Goal: Task Accomplishment & Management: Manage account settings

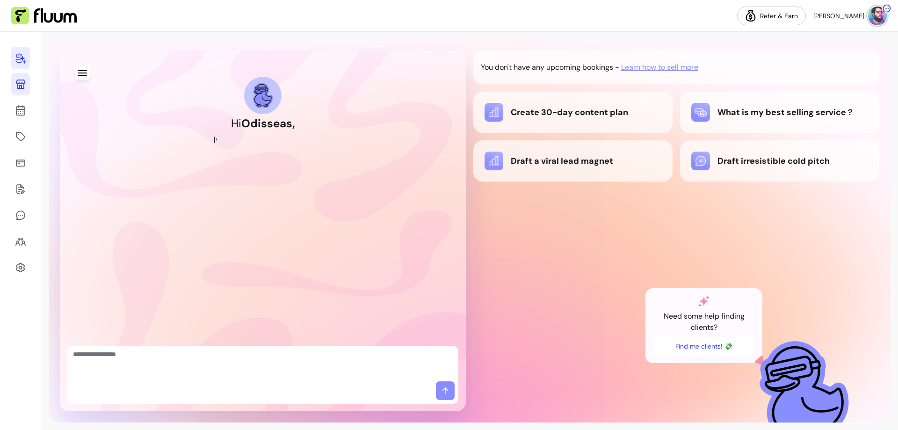
click at [21, 82] on icon at bounding box center [20, 84] width 11 height 11
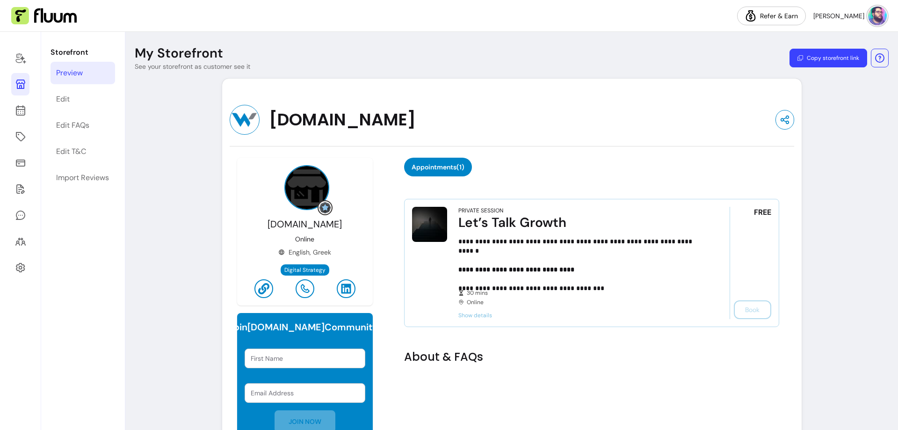
click at [834, 59] on button "Copy storefront link" at bounding box center [829, 58] width 78 height 19
click at [367, 184] on div "Webpartner.gr Online English, Greek Digital Strategy" at bounding box center [305, 232] width 136 height 148
click at [85, 97] on link "Edit" at bounding box center [83, 99] width 65 height 22
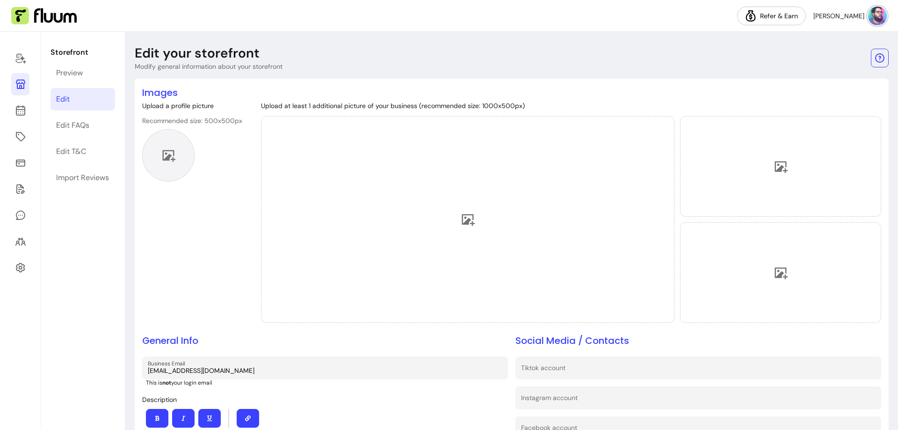
click at [165, 152] on icon at bounding box center [168, 155] width 14 height 14
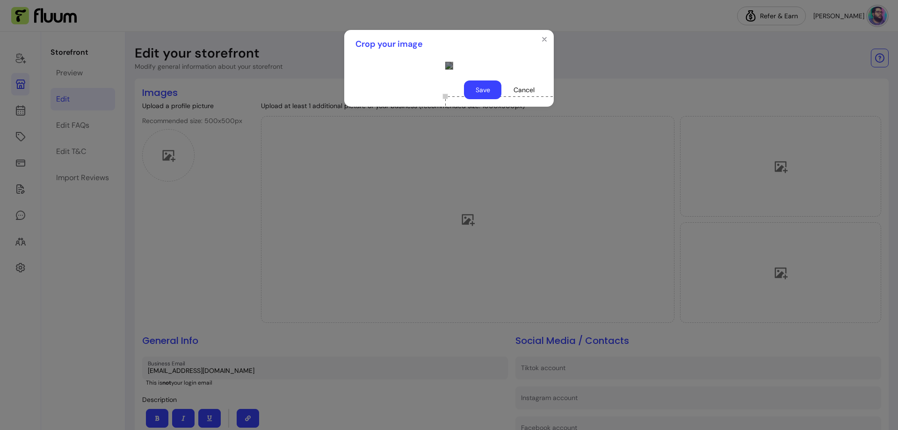
click at [494, 99] on button "Save" at bounding box center [482, 89] width 37 height 19
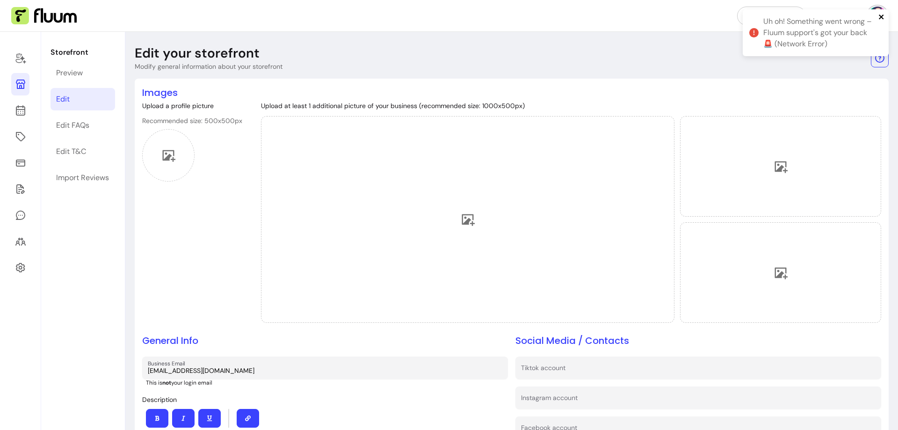
click at [881, 15] on icon "close" at bounding box center [882, 16] width 7 height 7
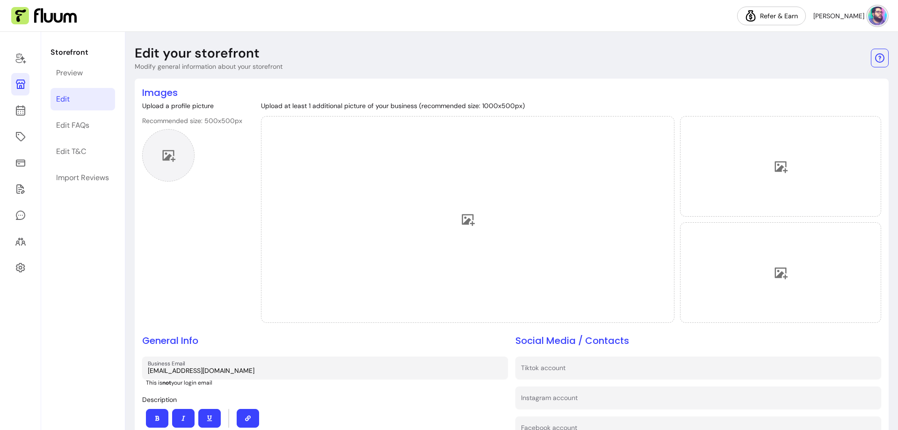
click at [178, 151] on div at bounding box center [168, 155] width 52 height 52
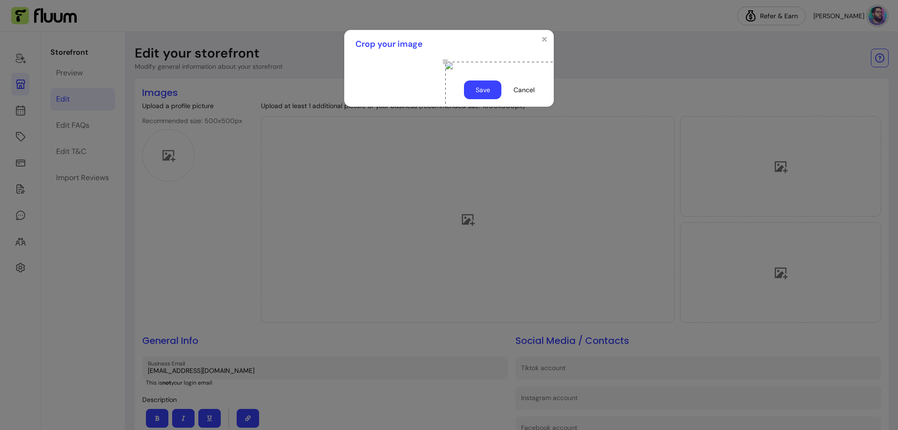
click at [483, 99] on button "Save" at bounding box center [482, 89] width 37 height 19
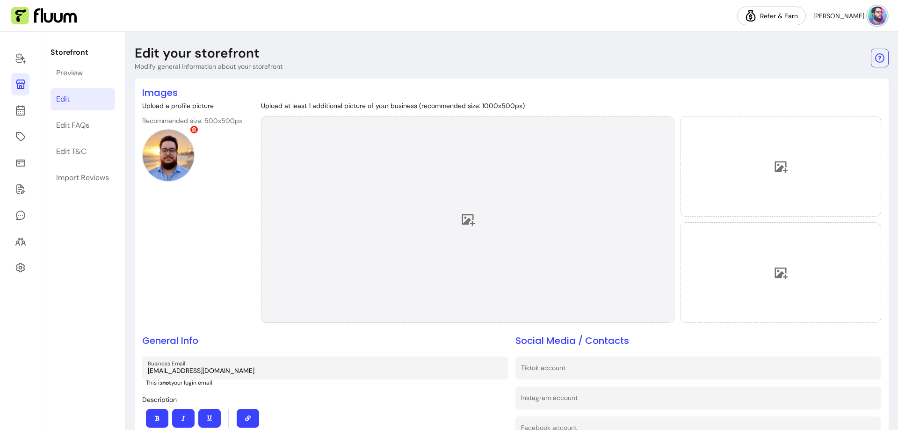
click at [452, 212] on div at bounding box center [468, 219] width 414 height 207
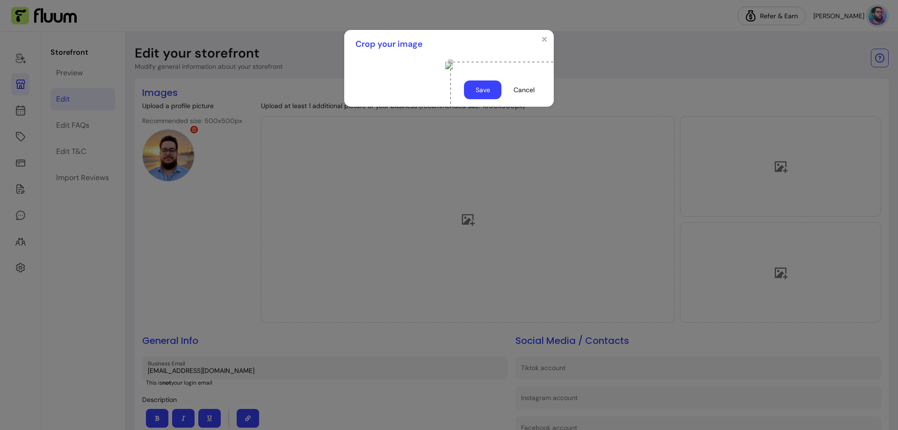
click at [495, 99] on button "Save" at bounding box center [482, 89] width 37 height 19
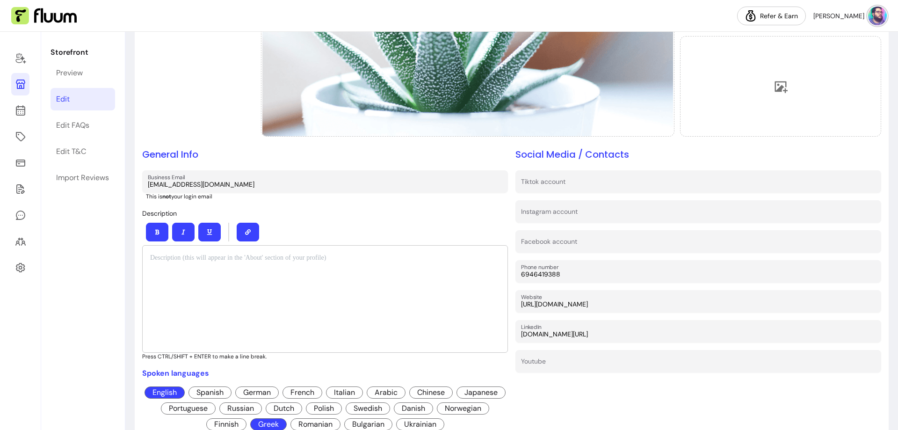
scroll to position [187, 0]
click at [599, 211] on input "Instagram account" at bounding box center [698, 213] width 355 height 9
type input "ο"
type input "odisseasmk"
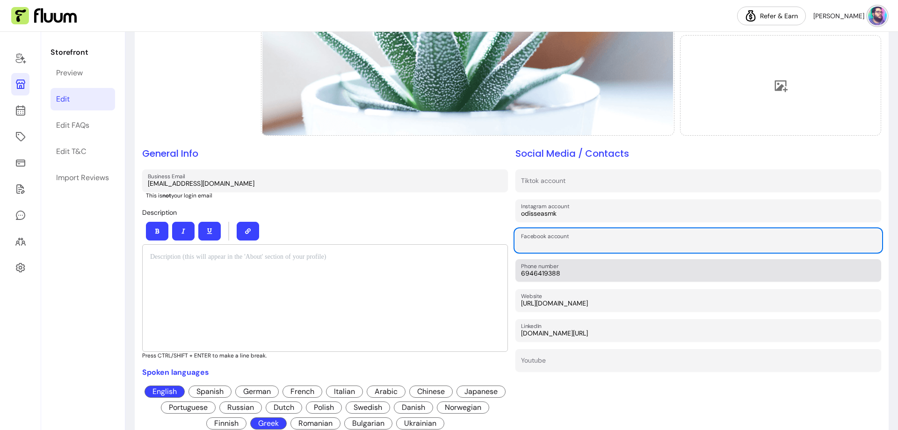
click at [521, 271] on input "6946419388" at bounding box center [698, 273] width 355 height 9
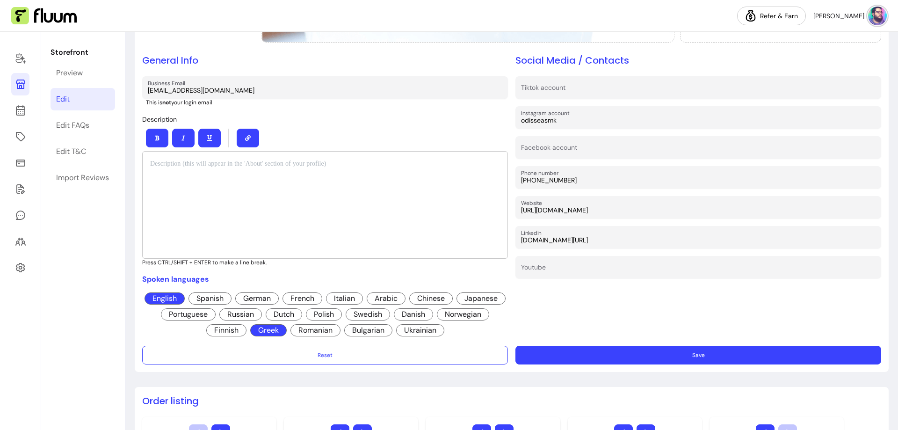
scroll to position [281, 0]
type input "+306946419388"
click at [203, 177] on div at bounding box center [325, 205] width 366 height 108
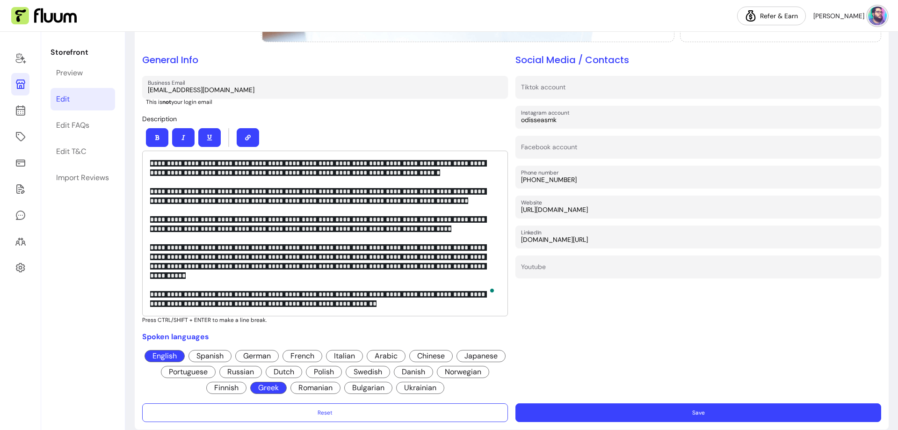
click at [303, 294] on p "**********" at bounding box center [325, 234] width 350 height 150
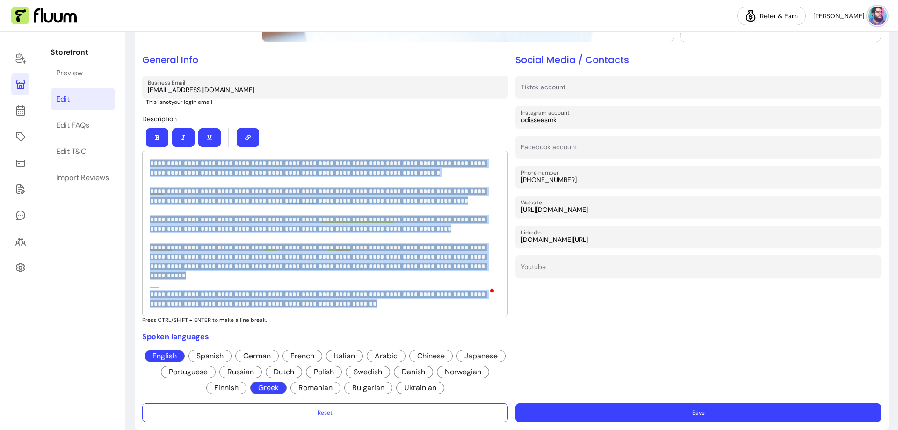
drag, startPoint x: 303, startPoint y: 294, endPoint x: 149, endPoint y: 159, distance: 204.8
click at [149, 159] on div "**********" at bounding box center [325, 234] width 366 height 166
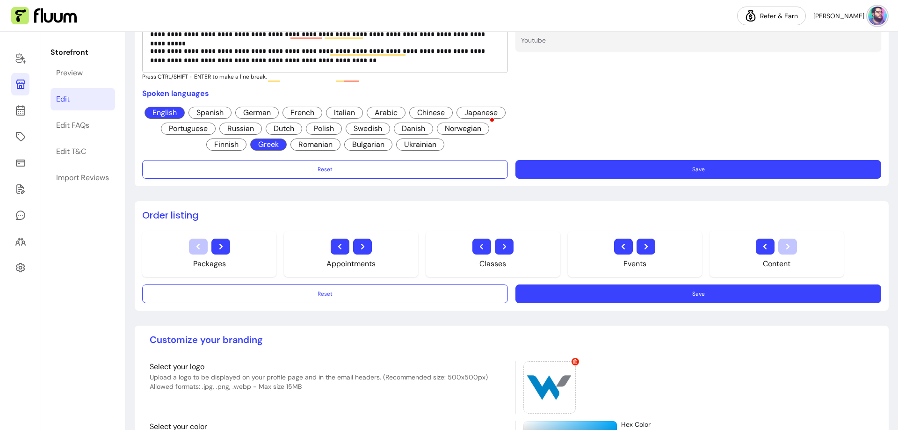
scroll to position [0, 0]
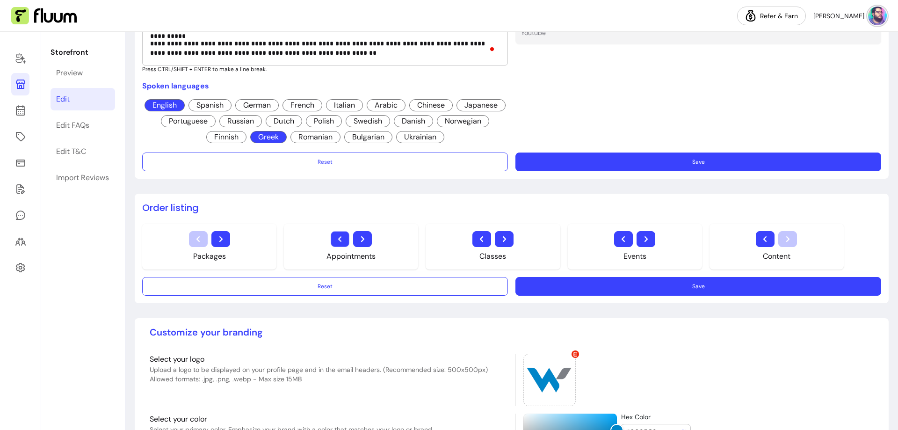
click at [340, 238] on icon "button" at bounding box center [339, 238] width 11 height 11
click at [764, 233] on icon "button" at bounding box center [765, 238] width 11 height 11
click at [623, 240] on icon "button" at bounding box center [623, 238] width 11 height 11
click at [479, 234] on icon "button" at bounding box center [481, 238] width 11 height 11
click at [649, 238] on icon "button" at bounding box center [645, 238] width 11 height 11
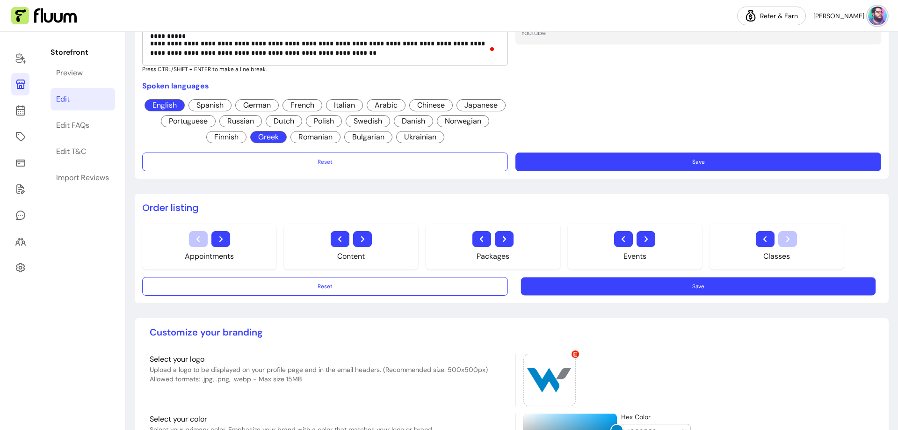
click at [679, 285] on button "Save" at bounding box center [698, 286] width 355 height 18
click at [652, 155] on button "Save" at bounding box center [699, 162] width 366 height 19
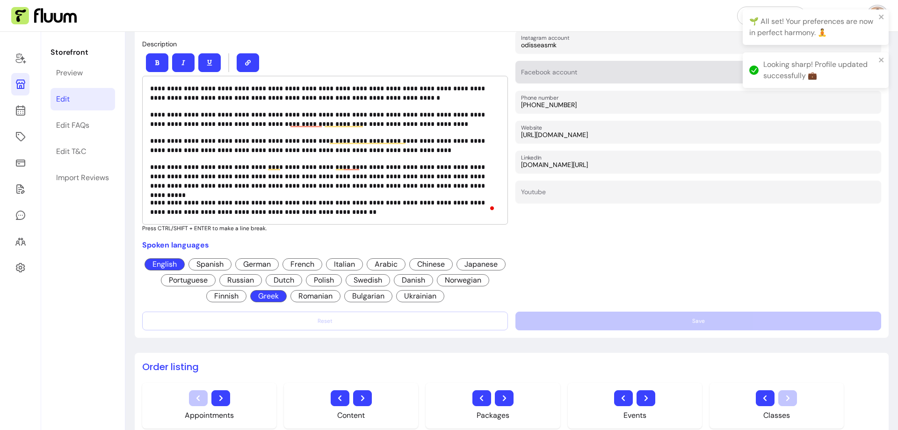
scroll to position [281, 0]
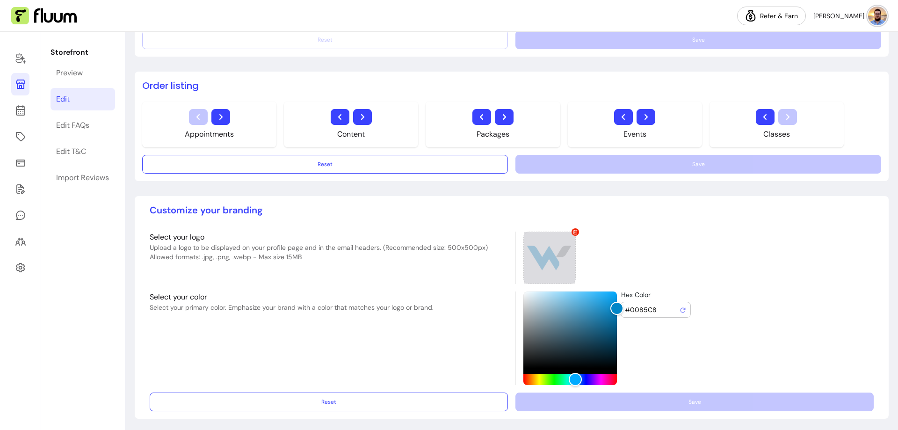
click at [545, 254] on div at bounding box center [549, 258] width 52 height 52
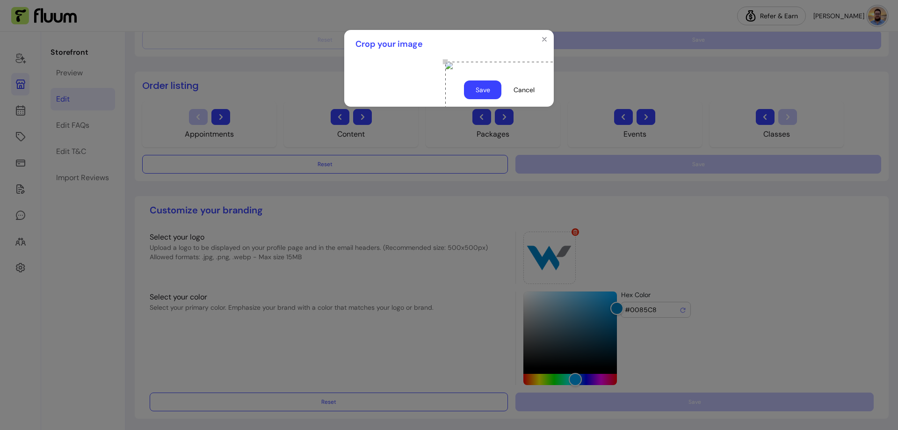
click at [494, 99] on button "Save" at bounding box center [482, 89] width 37 height 19
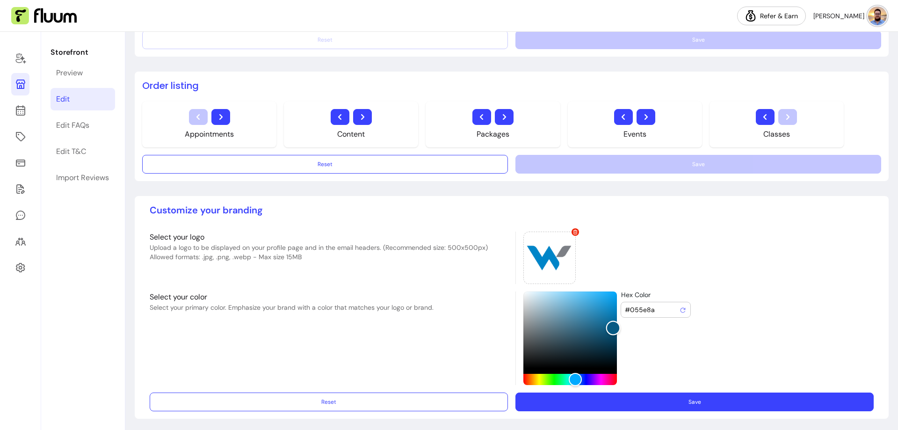
type input "#065b85"
drag, startPoint x: 610, startPoint y: 308, endPoint x: 610, endPoint y: 326, distance: 18.3
click at [610, 326] on div "Color" at bounding box center [613, 328] width 15 height 15
click at [538, 252] on div at bounding box center [549, 258] width 52 height 52
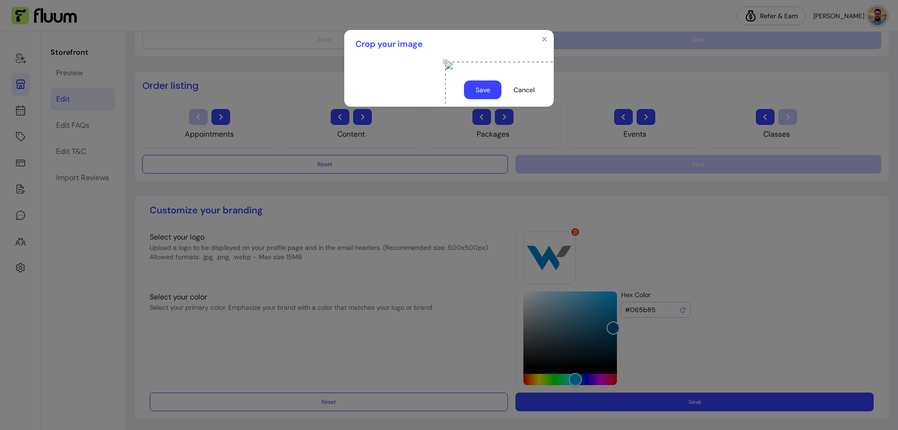
click at [491, 99] on button "Save" at bounding box center [482, 89] width 37 height 19
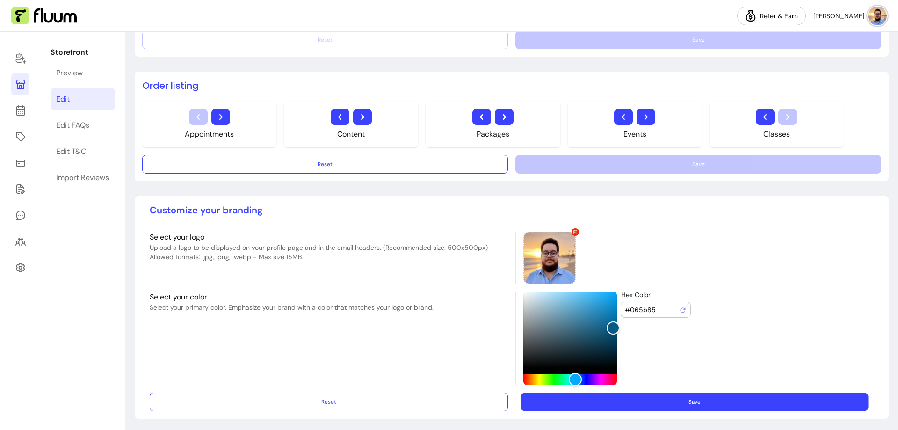
click at [707, 400] on button "Save" at bounding box center [695, 402] width 348 height 18
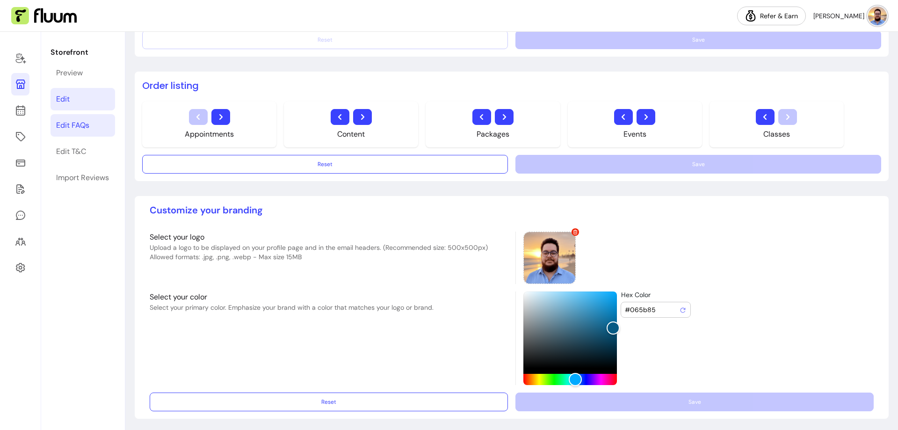
click at [88, 121] on div "Edit FAQs" at bounding box center [72, 125] width 33 height 11
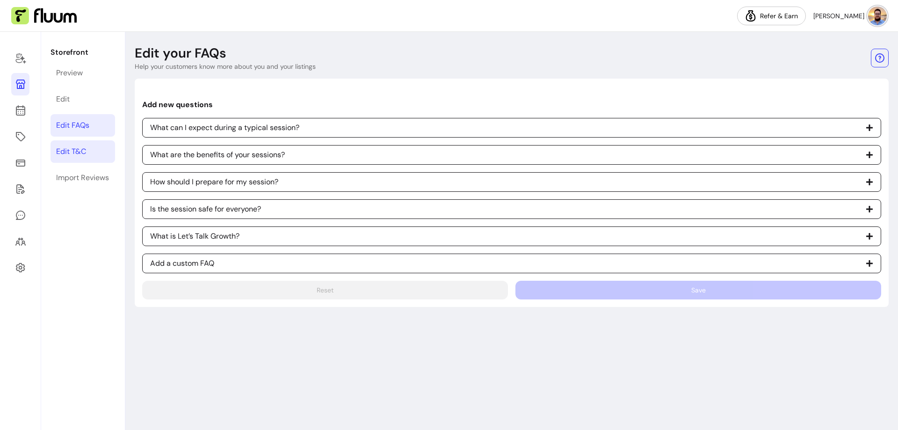
click at [89, 153] on link "Edit T&C" at bounding box center [83, 151] width 65 height 22
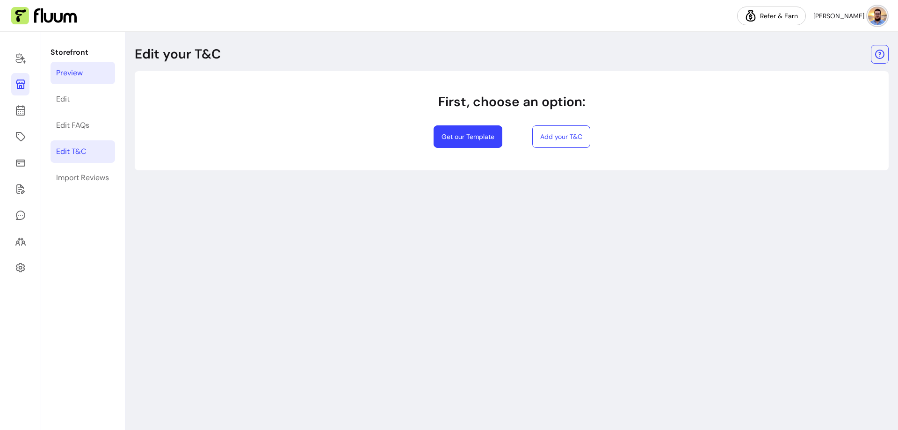
click at [94, 71] on link "Preview" at bounding box center [83, 73] width 65 height 22
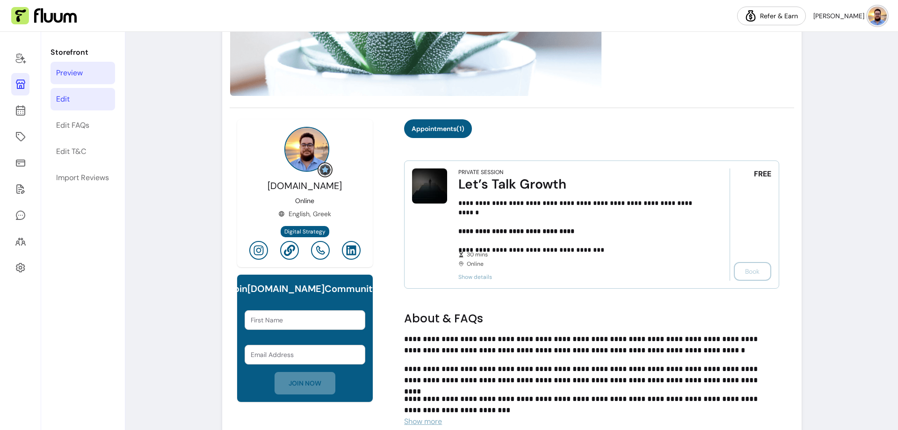
click at [87, 98] on link "Edit" at bounding box center [83, 99] width 65 height 22
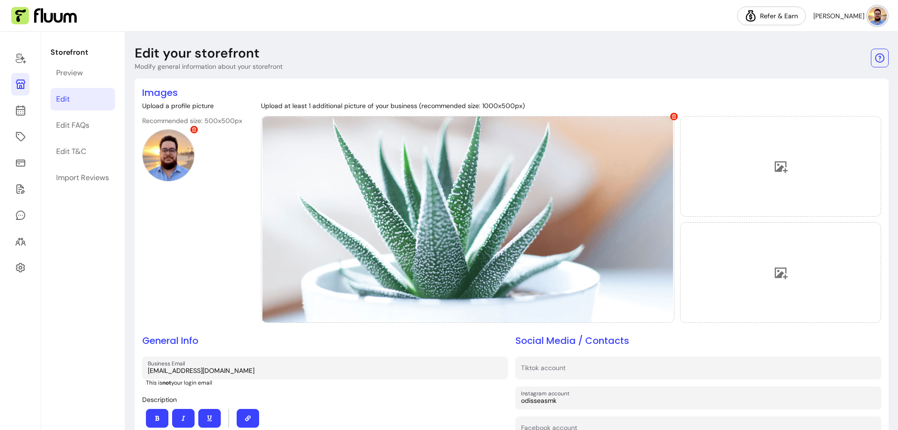
click at [873, 17] on img at bounding box center [877, 16] width 19 height 19
click at [830, 40] on span "Dashboard" at bounding box center [844, 38] width 68 height 9
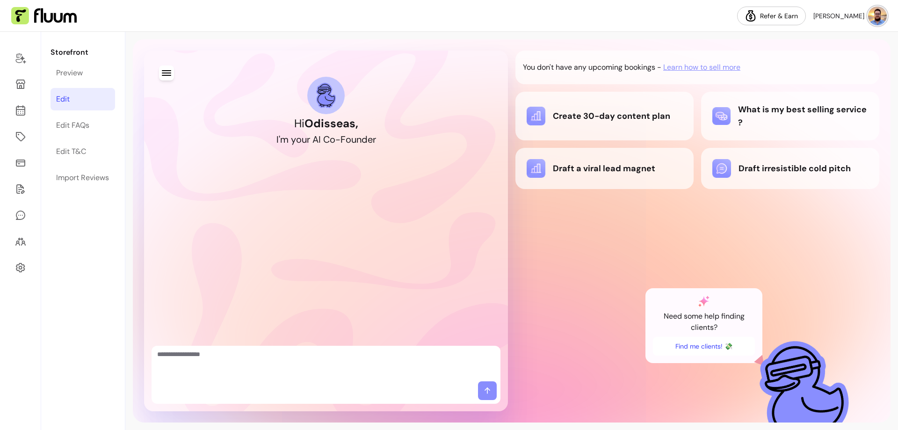
click at [71, 99] on link "Edit" at bounding box center [83, 99] width 65 height 22
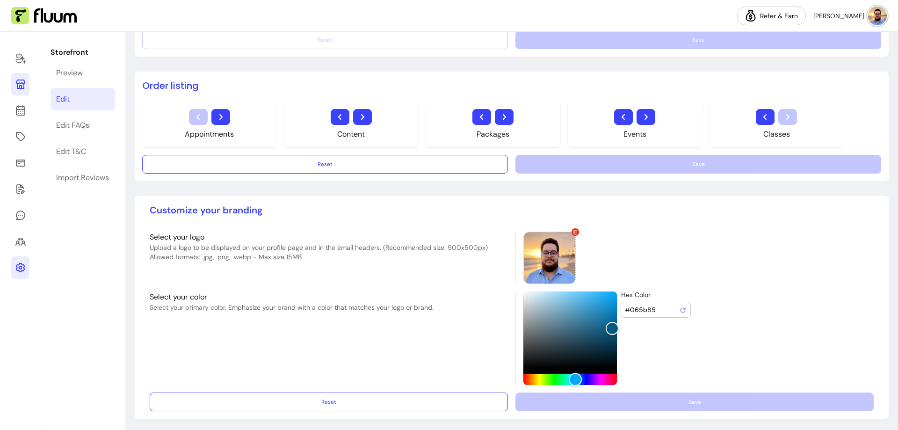
click at [20, 265] on icon at bounding box center [20, 267] width 11 height 11
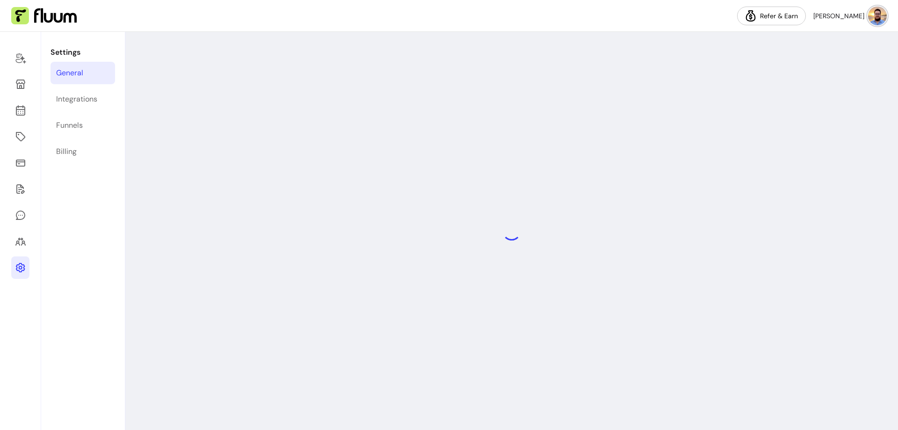
select select "**********"
select select "***"
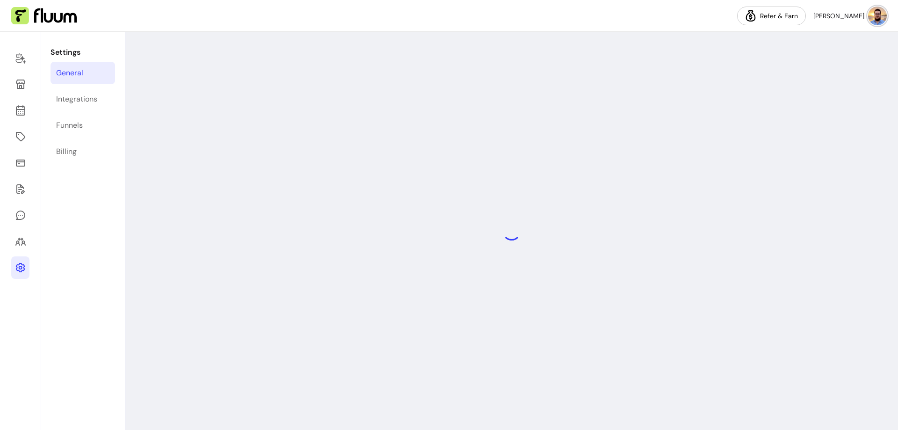
select select "***"
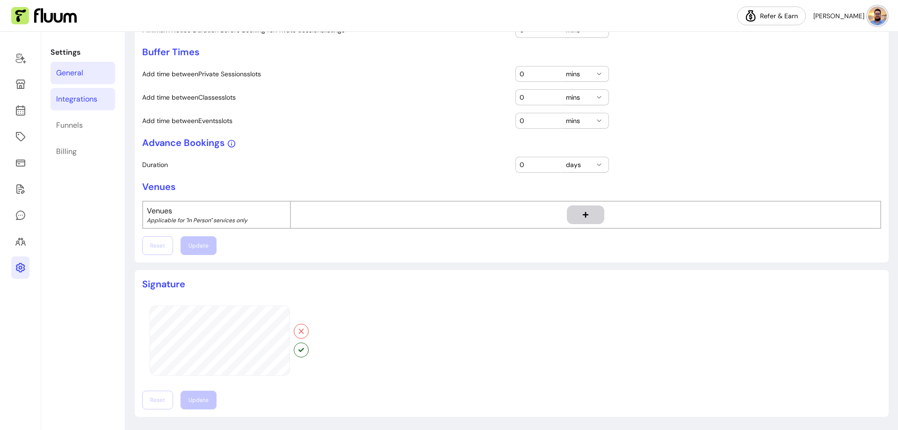
click at [80, 97] on div "Integrations" at bounding box center [76, 99] width 41 height 11
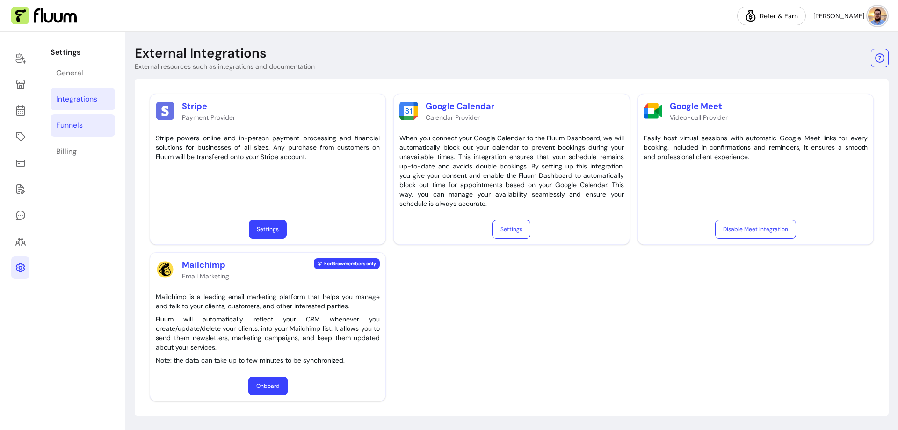
click at [94, 124] on link "Funnels" at bounding box center [83, 125] width 65 height 22
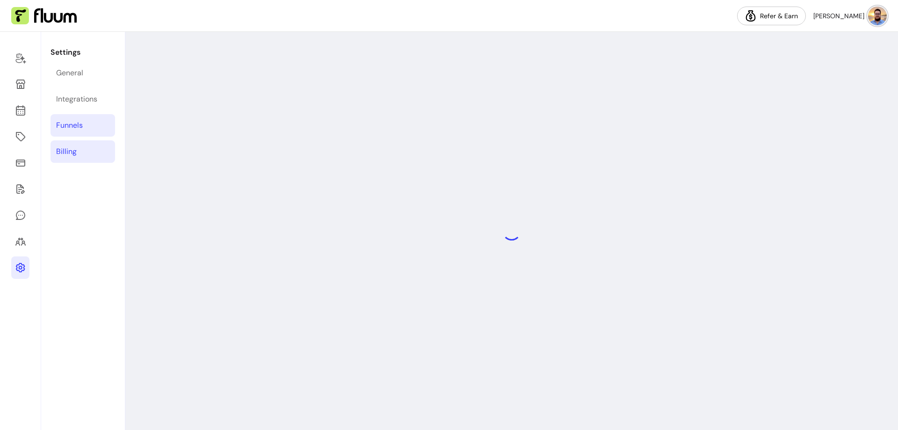
select select "**********"
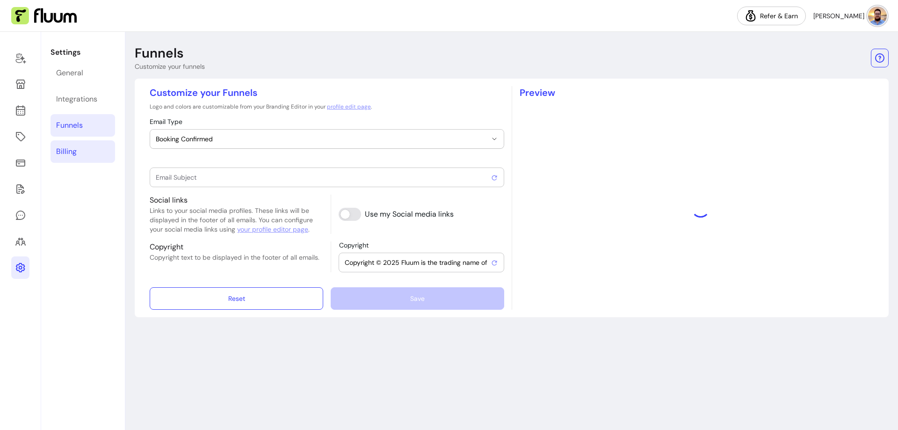
type input "Booking confirmed !"
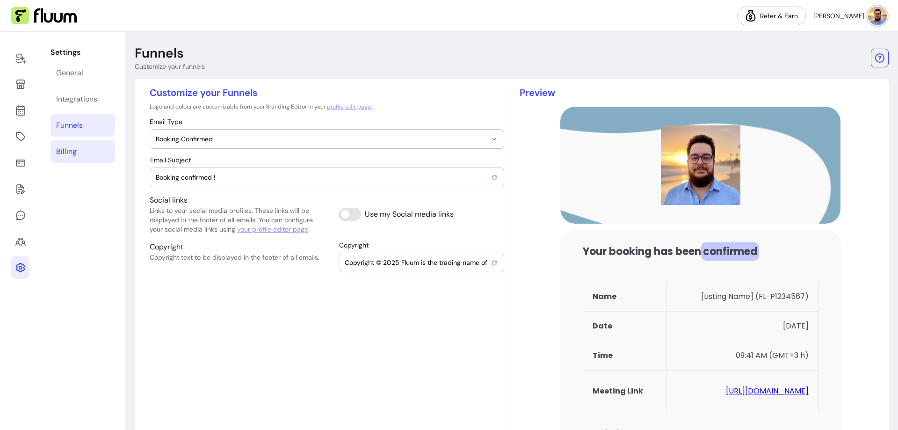
click at [100, 150] on link "Billing" at bounding box center [83, 151] width 65 height 22
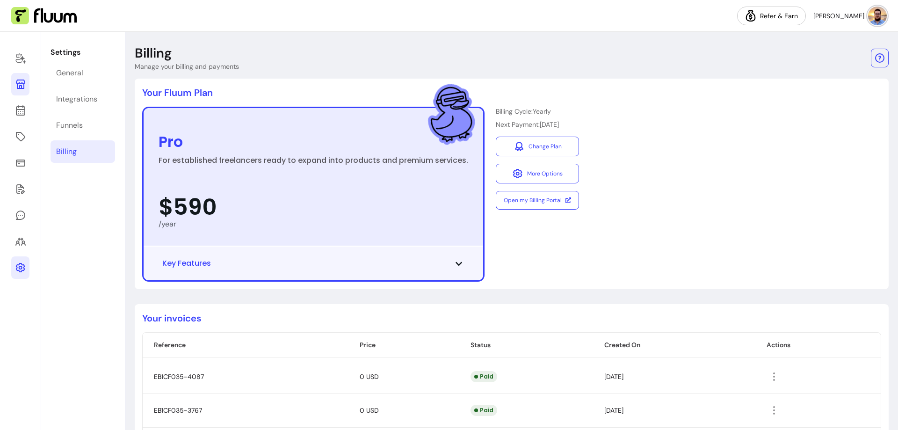
click at [21, 87] on icon at bounding box center [20, 84] width 9 height 9
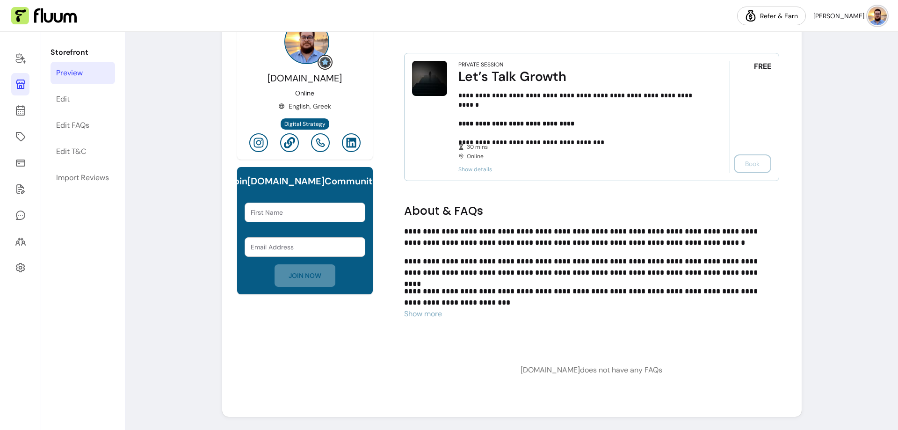
scroll to position [348, 0]
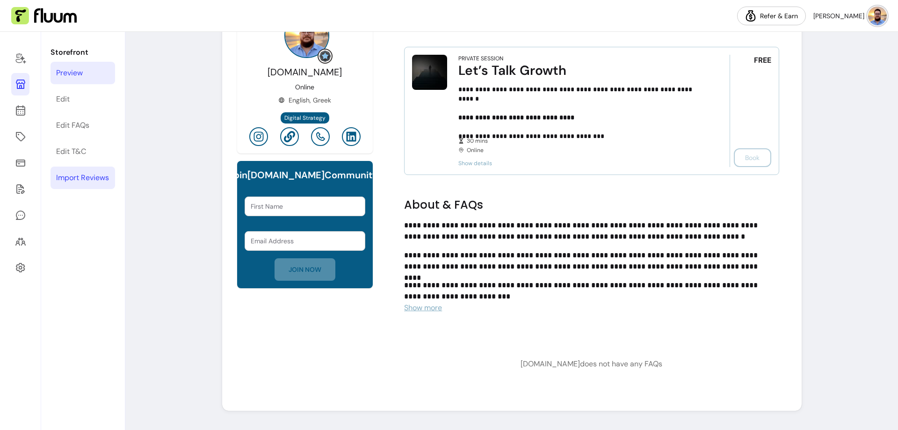
click at [81, 181] on div "Import Reviews" at bounding box center [82, 177] width 53 height 11
click at [89, 155] on link "Edit T&C" at bounding box center [83, 151] width 65 height 22
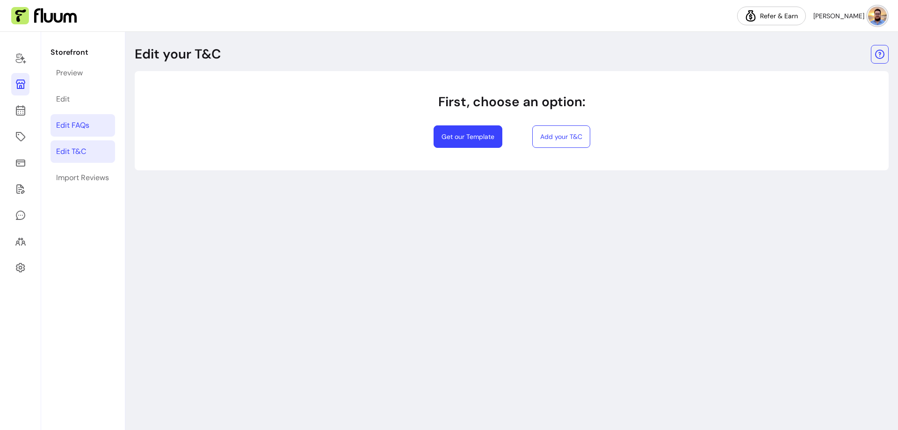
click at [79, 131] on link "Edit FAQs" at bounding box center [83, 125] width 65 height 22
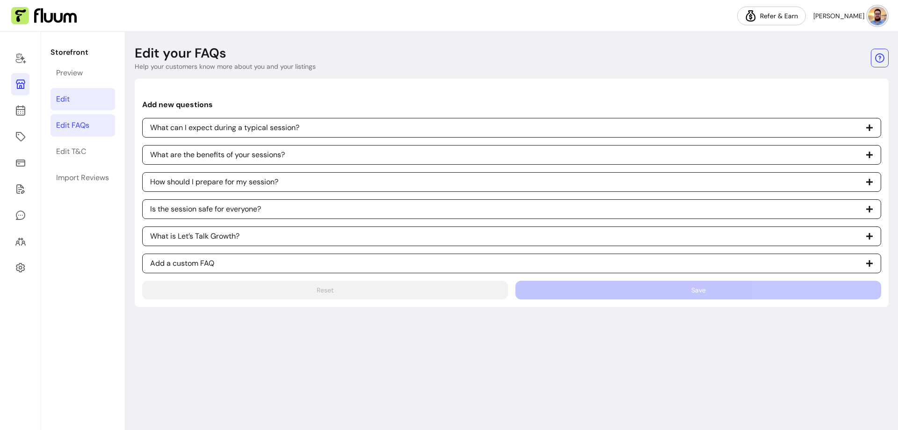
click at [85, 97] on link "Edit" at bounding box center [83, 99] width 65 height 22
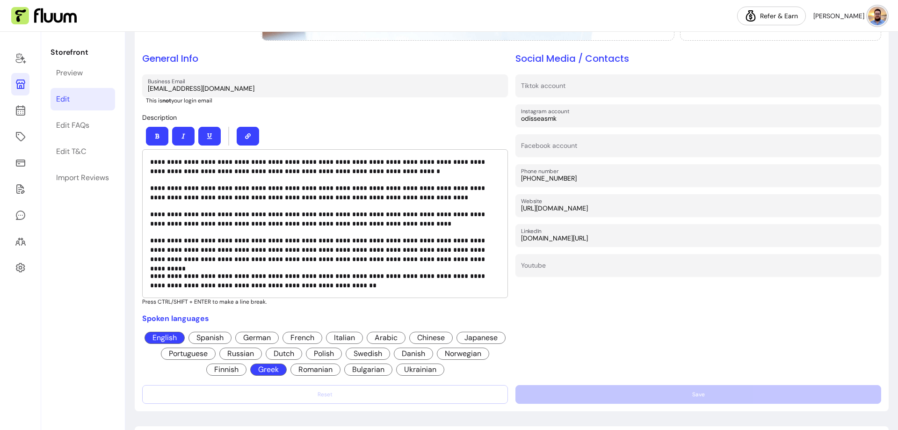
scroll to position [234, 0]
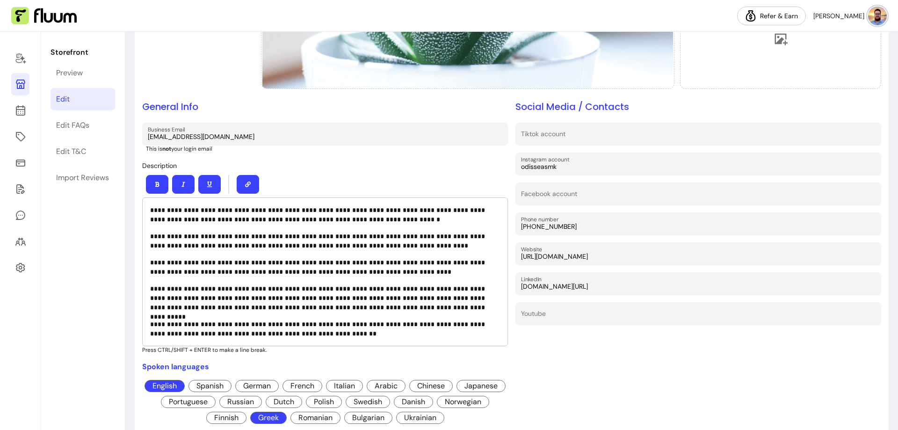
drag, startPoint x: 607, startPoint y: 256, endPoint x: 516, endPoint y: 260, distance: 91.3
click at [516, 260] on div "Website https://webpartner.gr" at bounding box center [699, 253] width 366 height 22
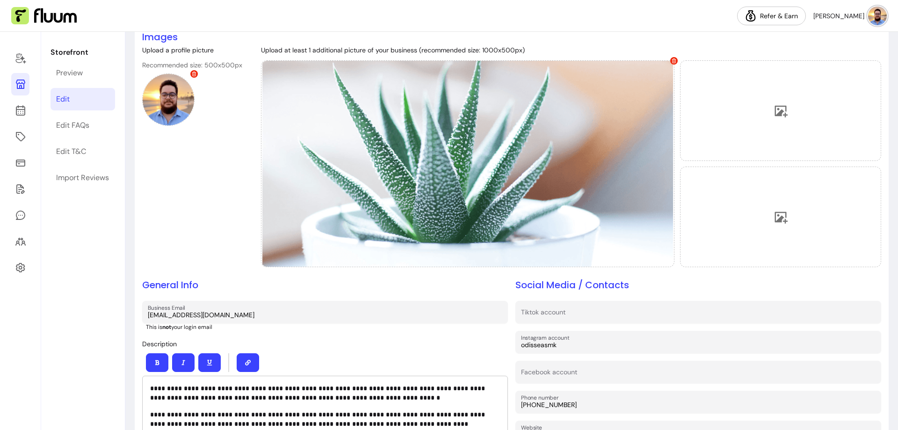
scroll to position [0, 0]
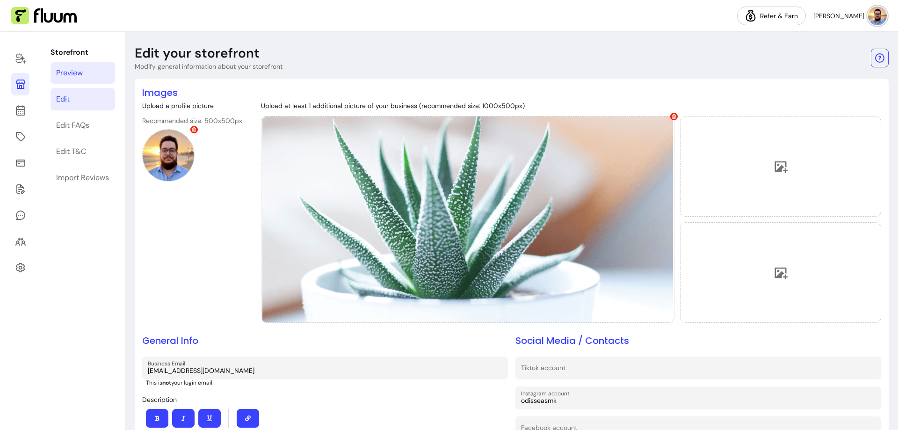
click at [78, 73] on div "Preview" at bounding box center [69, 72] width 27 height 11
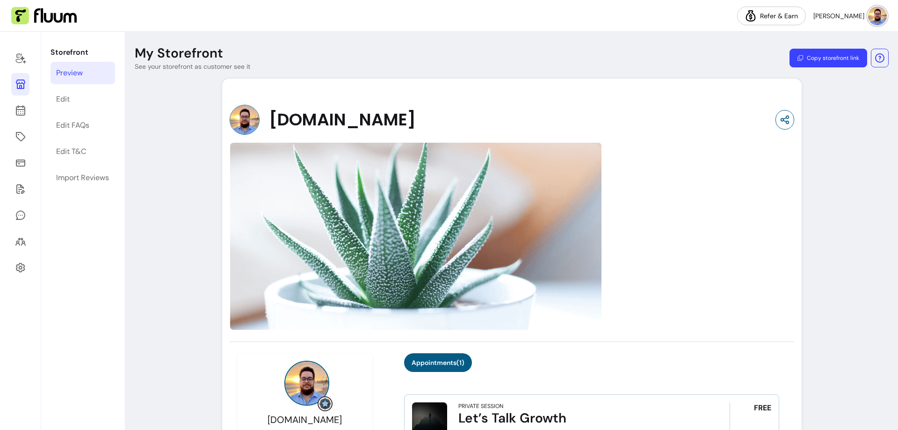
click at [884, 7] on button "[PERSON_NAME]" at bounding box center [849, 16] width 73 height 19
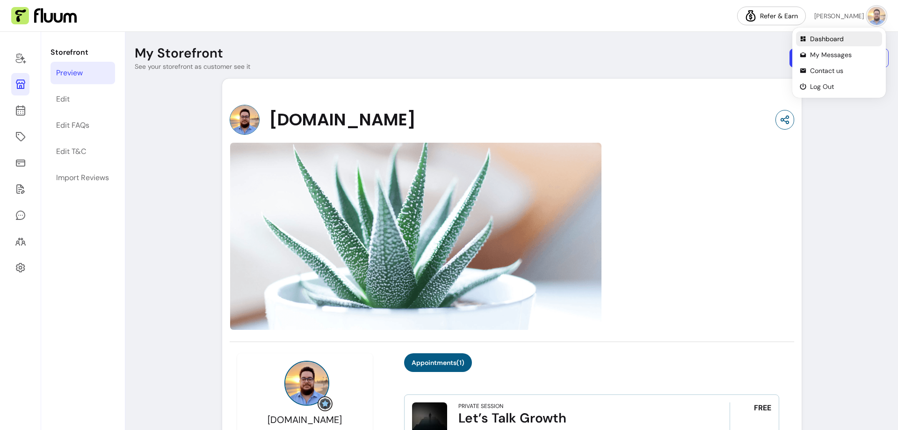
click at [828, 38] on span "Dashboard" at bounding box center [844, 38] width 68 height 9
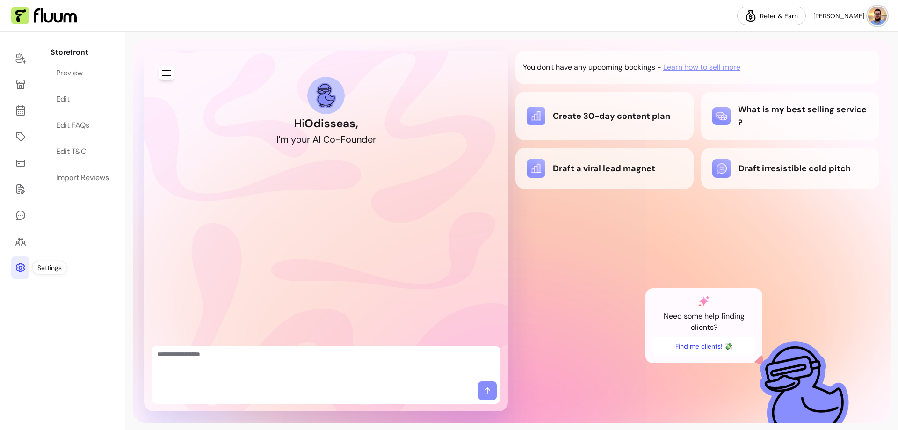
click at [19, 268] on icon at bounding box center [19, 267] width 9 height 9
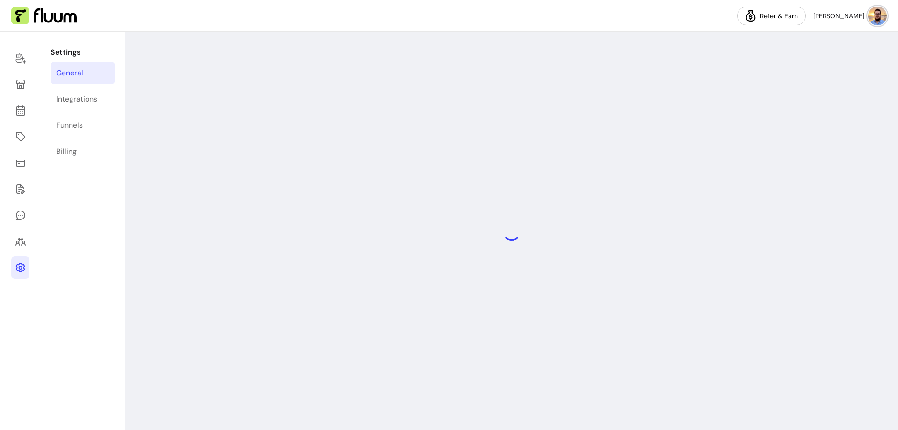
select select "**********"
select select "***"
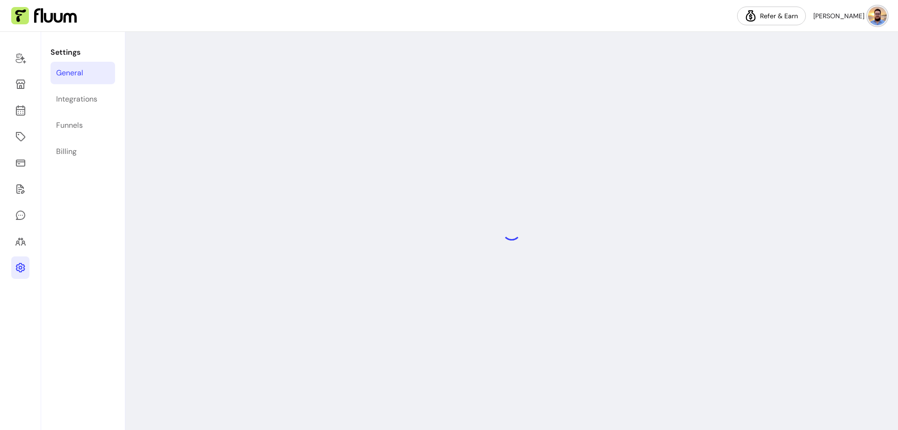
select select "***"
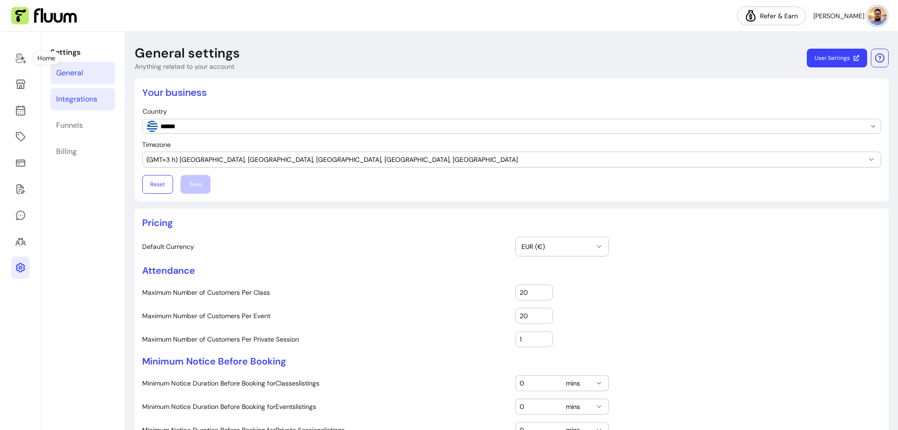
click at [97, 99] on link "Integrations" at bounding box center [83, 99] width 65 height 22
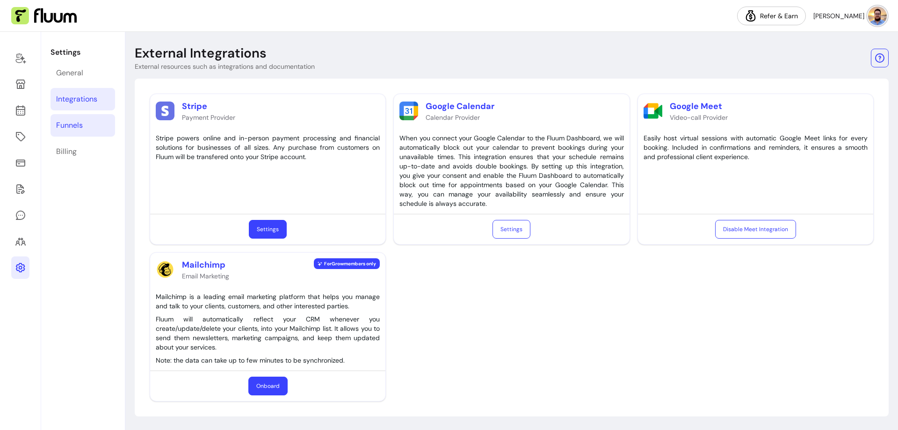
click at [87, 123] on link "Funnels" at bounding box center [83, 125] width 65 height 22
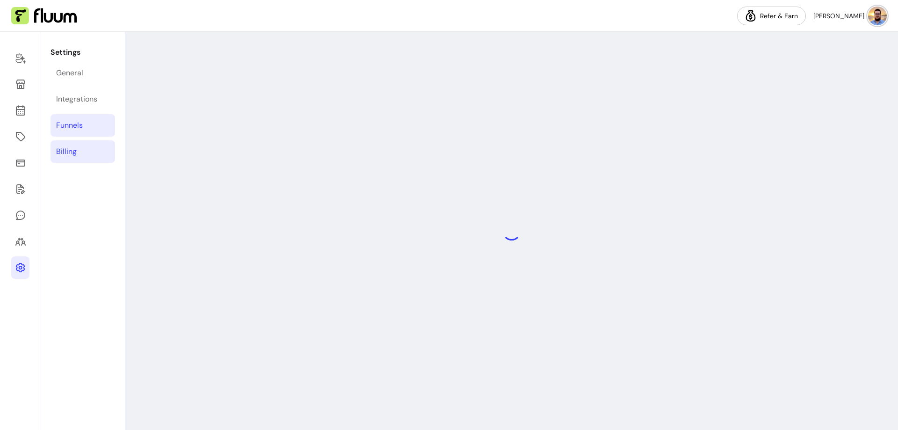
select select "**********"
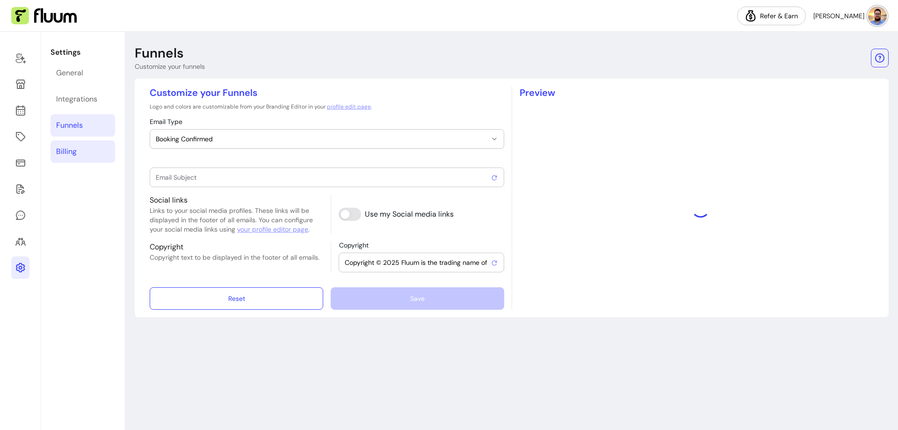
type input "Booking confirmed !"
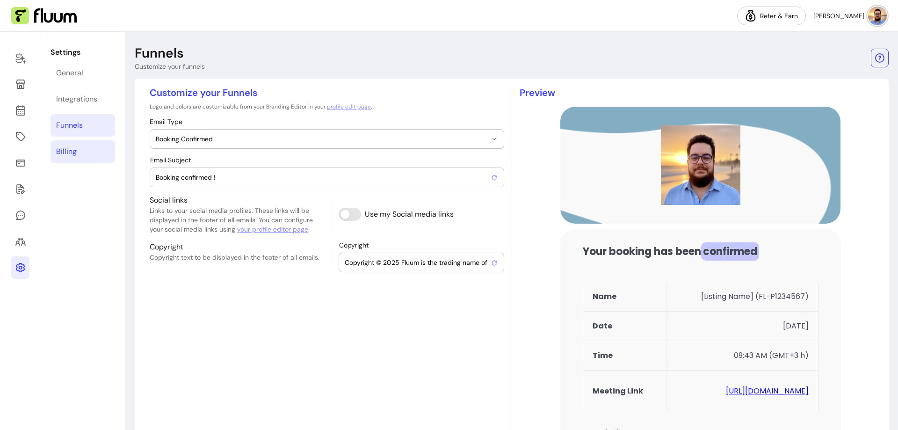
click at [96, 155] on link "Billing" at bounding box center [83, 151] width 65 height 22
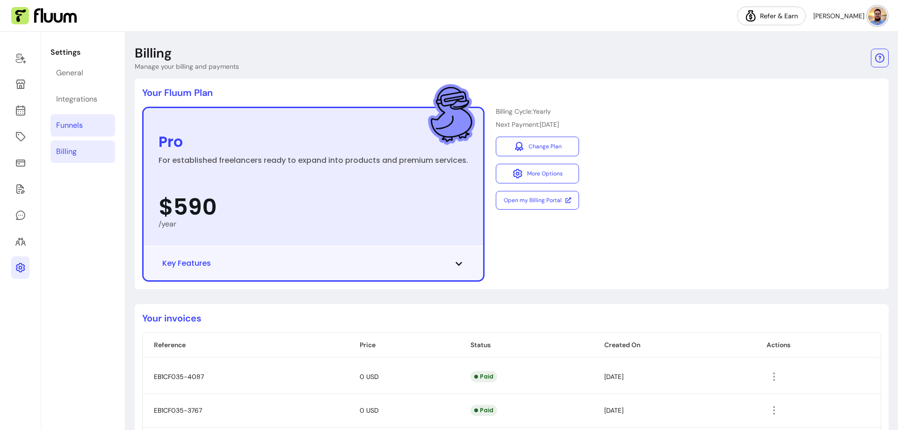
click at [98, 125] on link "Funnels" at bounding box center [83, 125] width 65 height 22
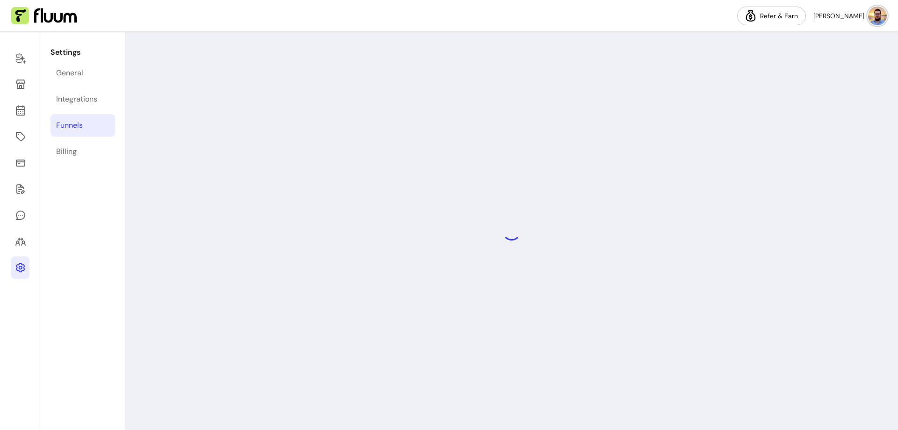
select select "**********"
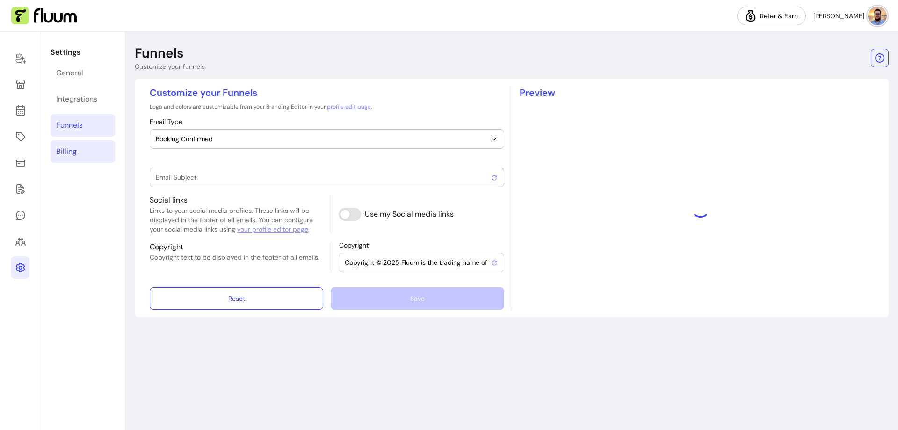
type input "Booking confirmed !"
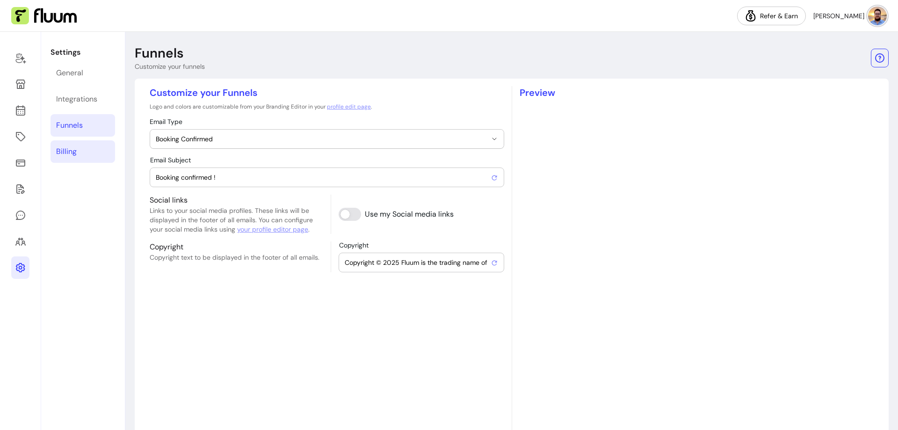
click at [102, 150] on link "Billing" at bounding box center [83, 151] width 65 height 22
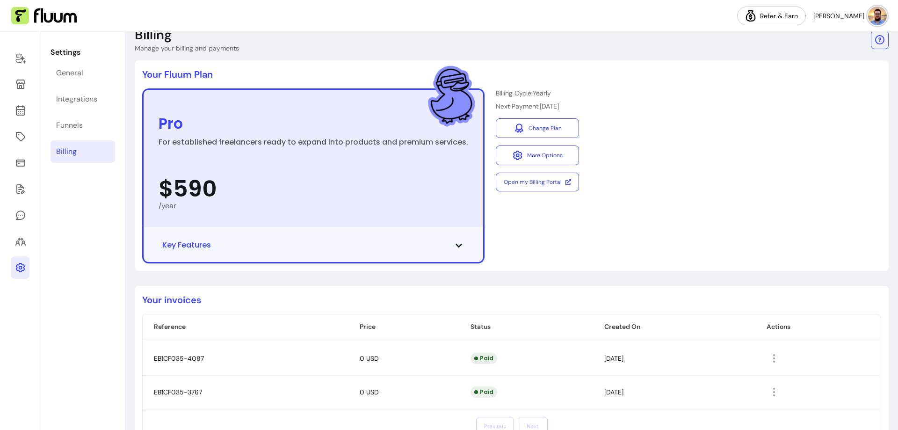
scroll to position [52, 0]
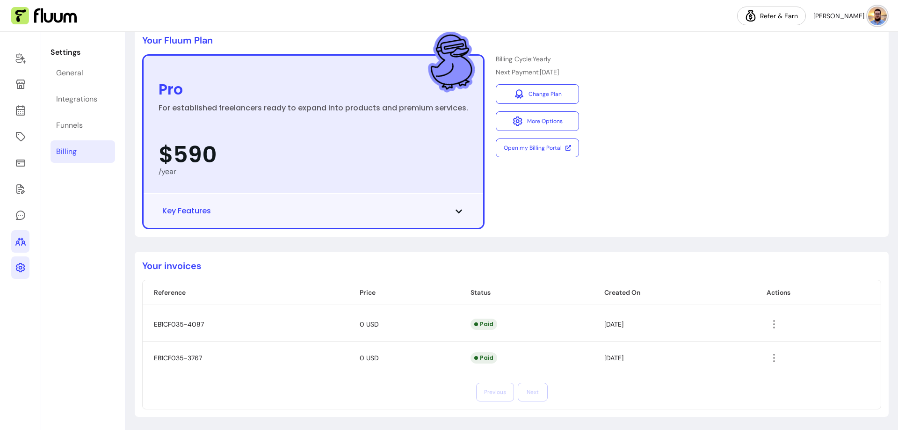
click at [24, 247] on icon at bounding box center [20, 241] width 11 height 11
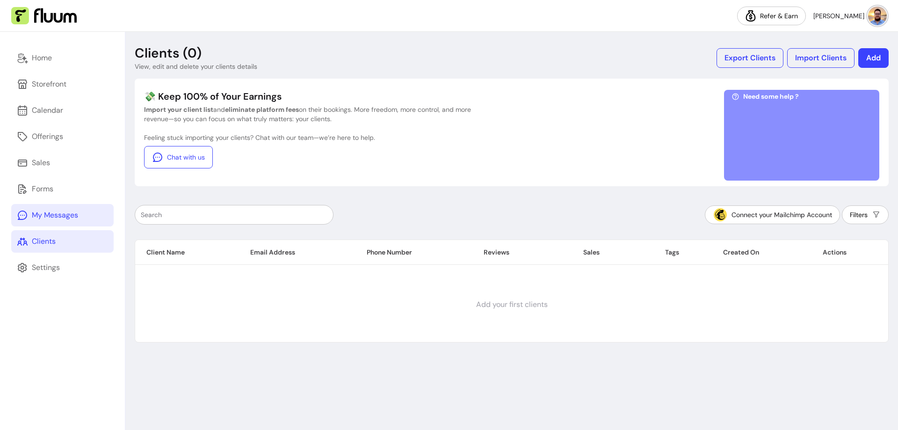
click at [80, 217] on link "My Messages" at bounding box center [62, 215] width 102 height 22
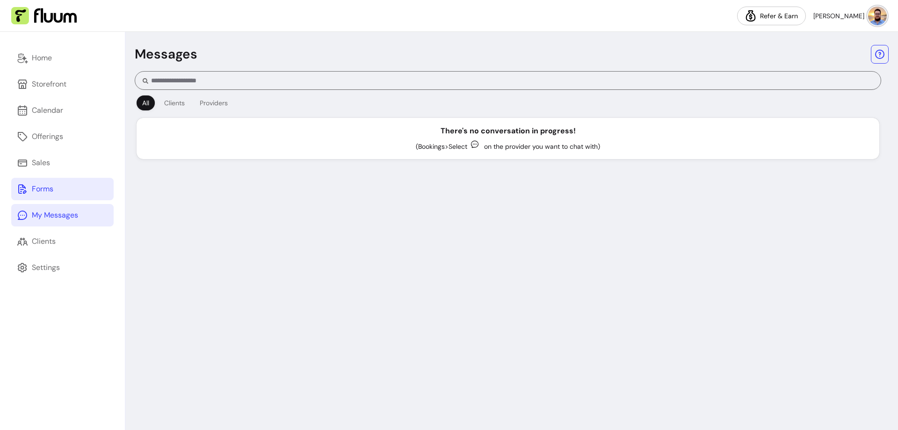
click at [77, 193] on link "Forms" at bounding box center [62, 189] width 102 height 22
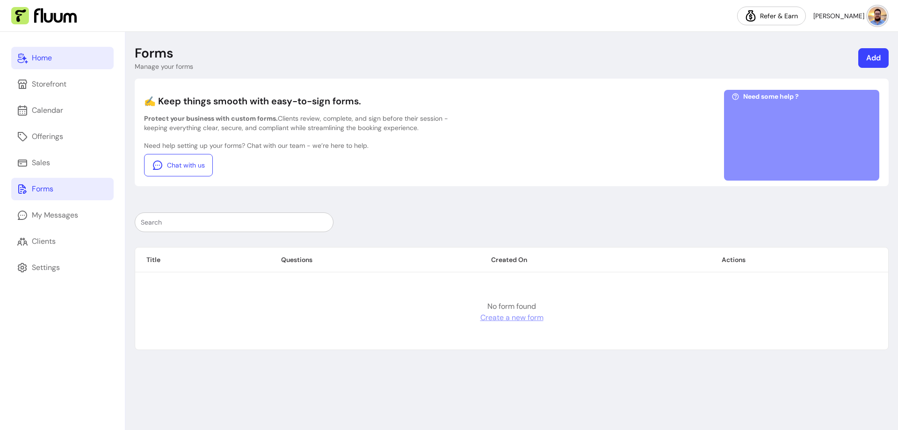
click at [98, 53] on link "Home" at bounding box center [62, 58] width 102 height 22
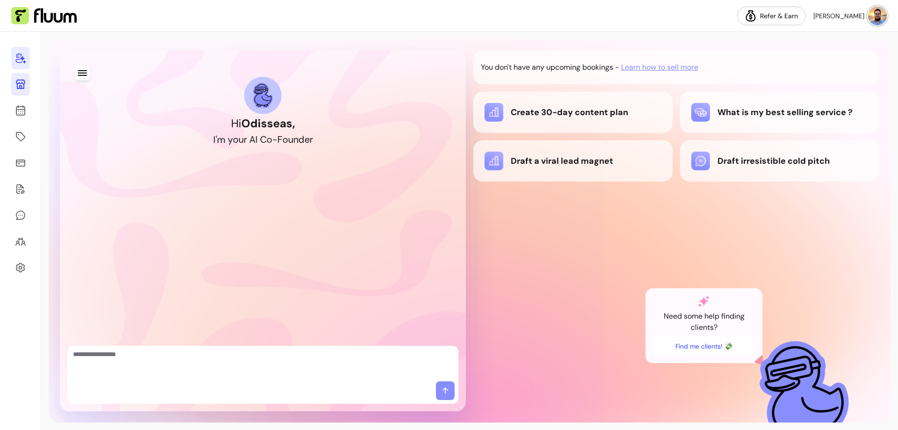
click at [19, 79] on icon at bounding box center [20, 84] width 11 height 11
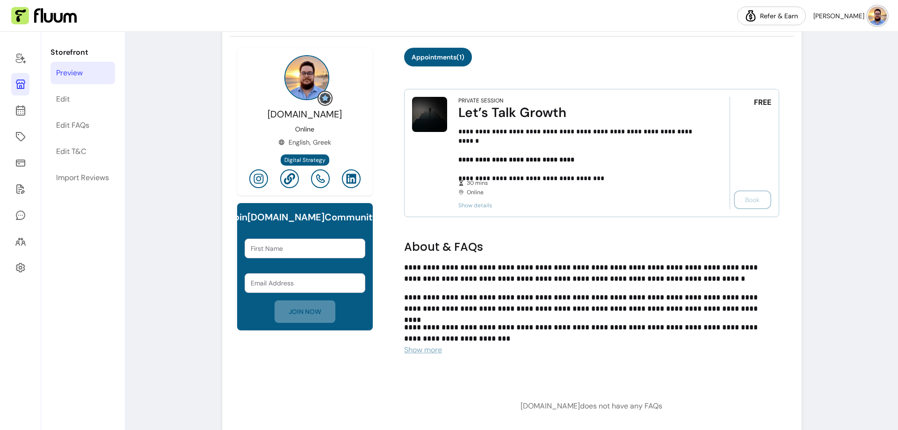
scroll to position [67, 0]
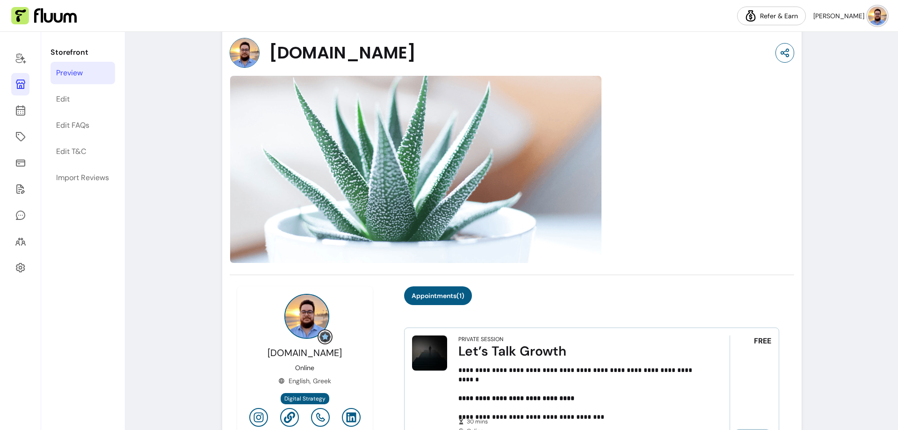
click at [849, 16] on span "[PERSON_NAME]" at bounding box center [838, 15] width 51 height 9
click at [871, 15] on img at bounding box center [877, 16] width 18 height 18
click at [880, 14] on img at bounding box center [877, 16] width 19 height 19
click at [880, 14] on img at bounding box center [877, 16] width 18 height 18
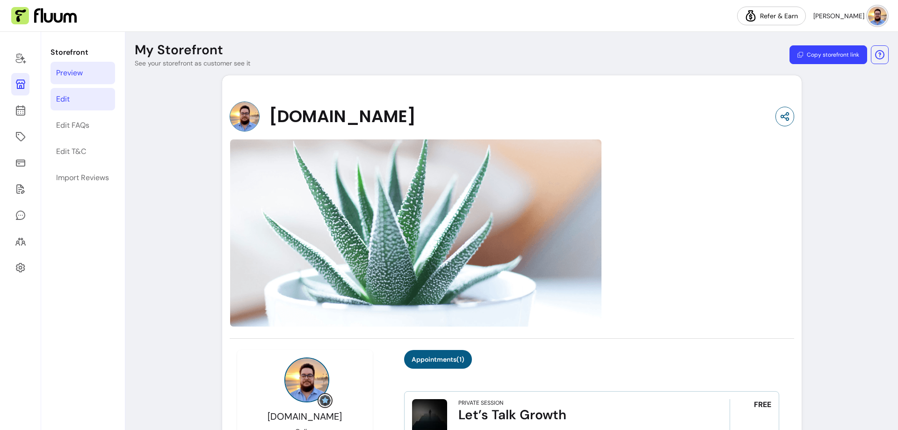
scroll to position [0, 0]
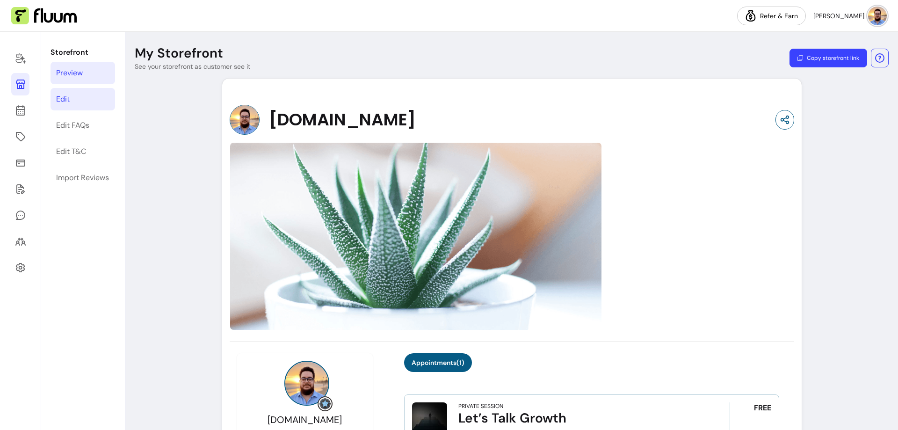
click at [70, 95] on link "Edit" at bounding box center [83, 99] width 65 height 22
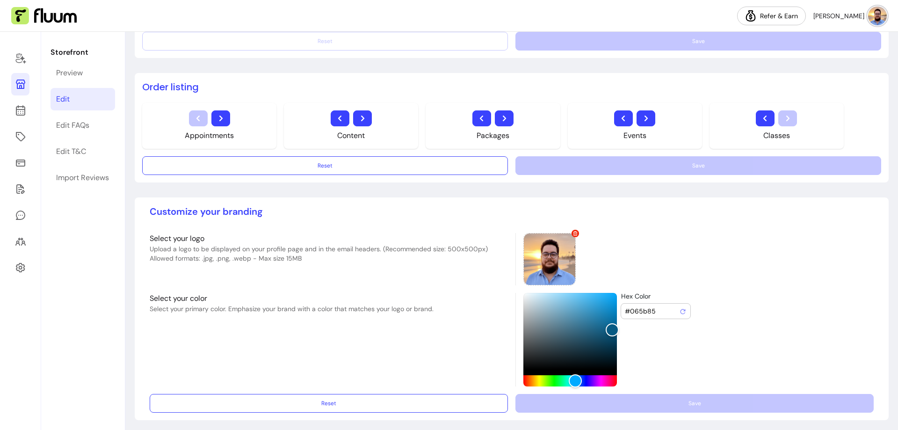
scroll to position [637, 0]
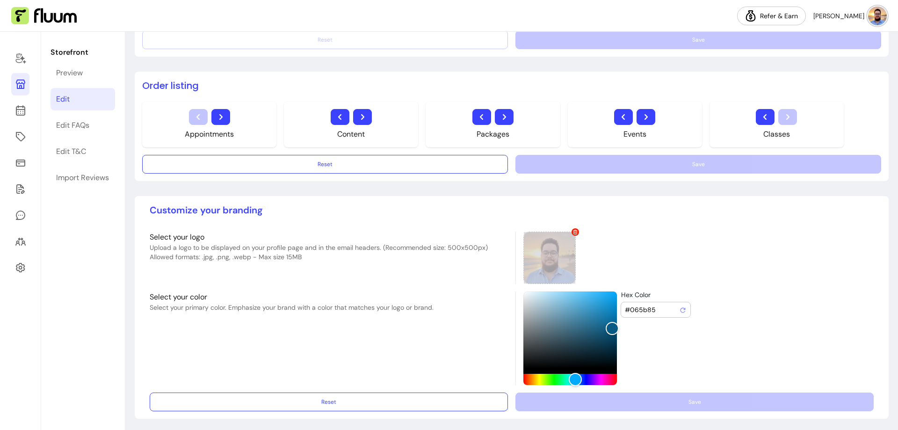
click at [549, 252] on div at bounding box center [549, 258] width 52 height 52
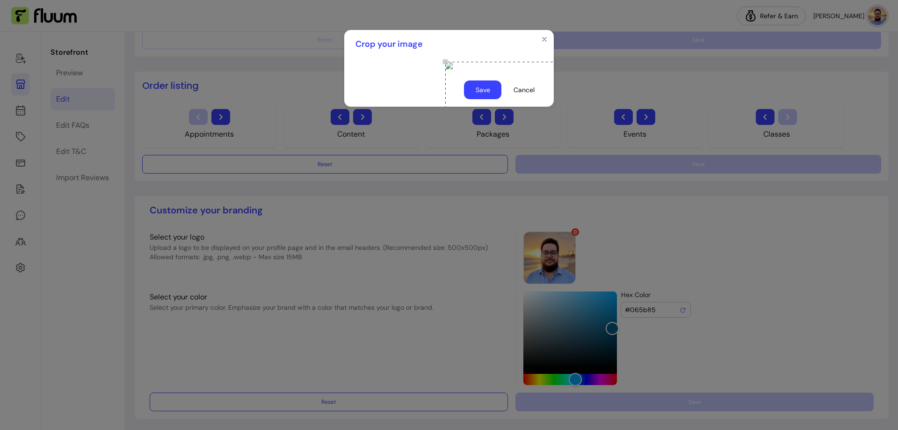
click at [490, 99] on button "Save" at bounding box center [482, 89] width 37 height 19
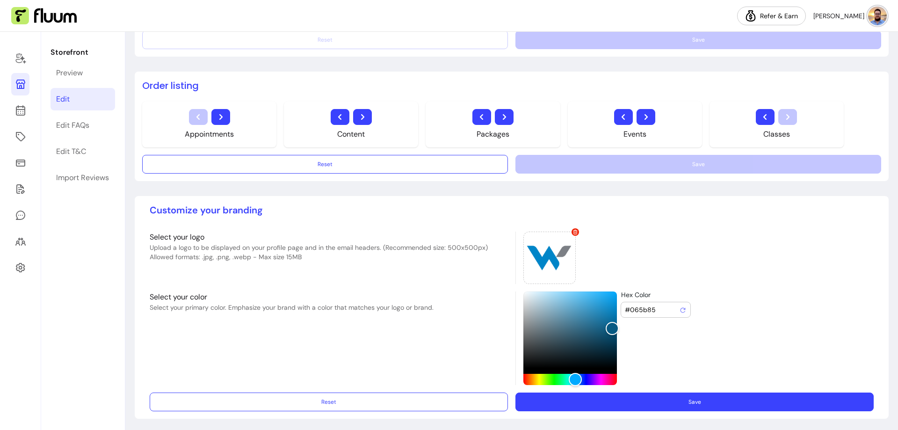
click at [690, 399] on button "Save" at bounding box center [695, 401] width 358 height 19
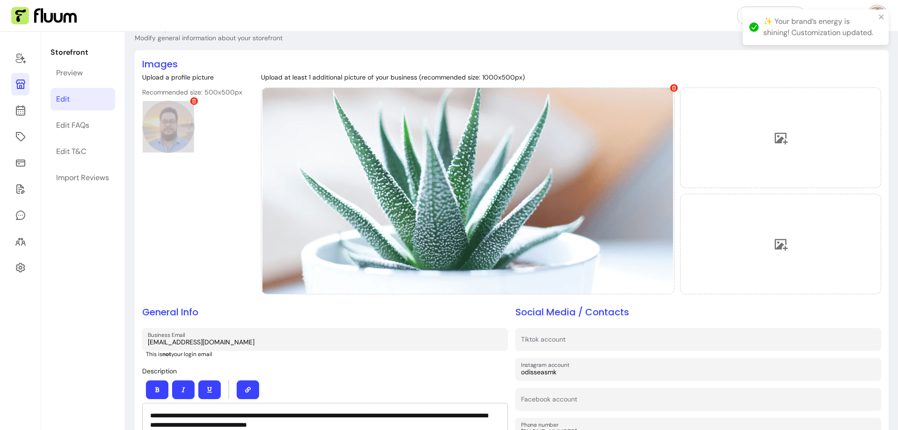
scroll to position [0, 0]
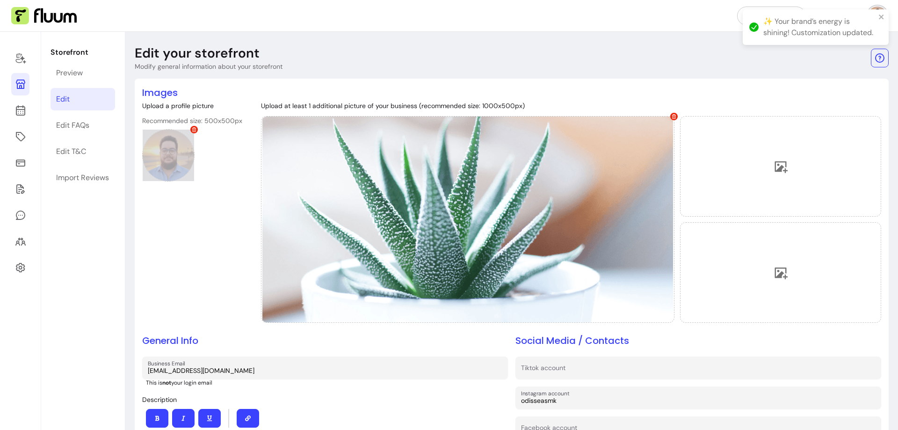
click at [176, 151] on div at bounding box center [168, 155] width 52 height 52
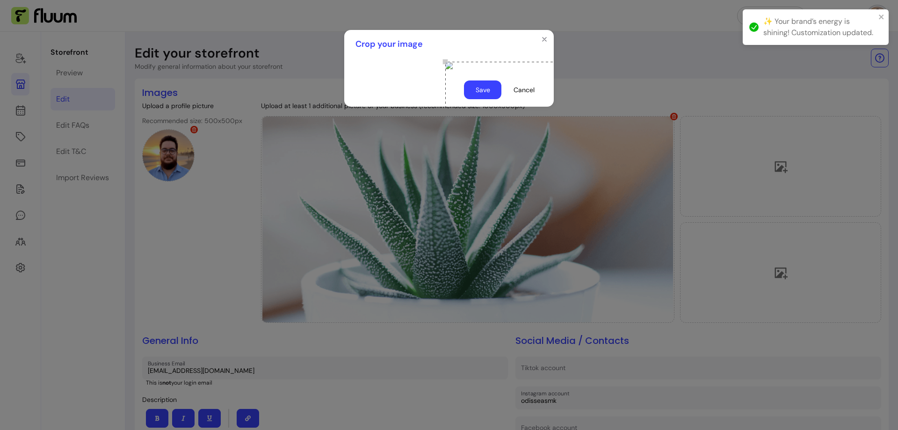
click at [493, 99] on button "Save" at bounding box center [482, 89] width 37 height 19
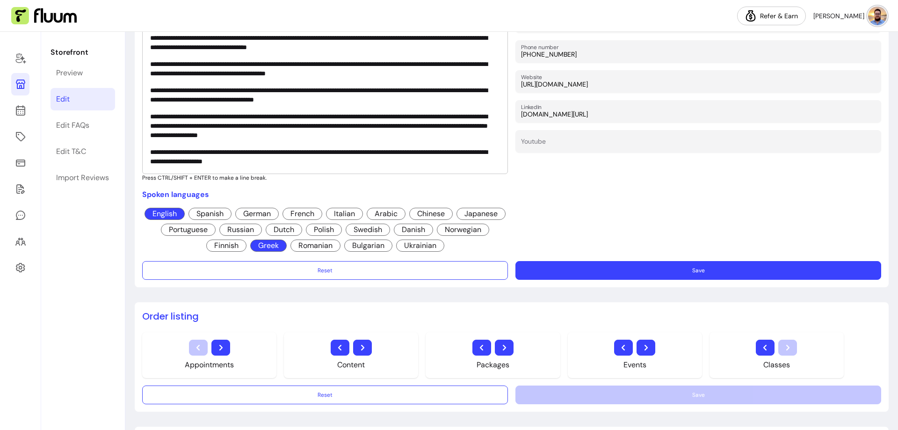
scroll to position [421, 0]
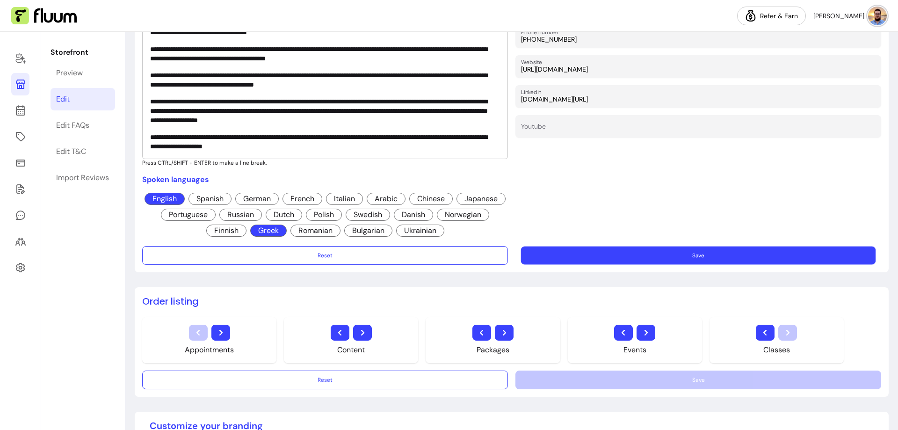
click at [665, 256] on button "Save" at bounding box center [698, 256] width 355 height 18
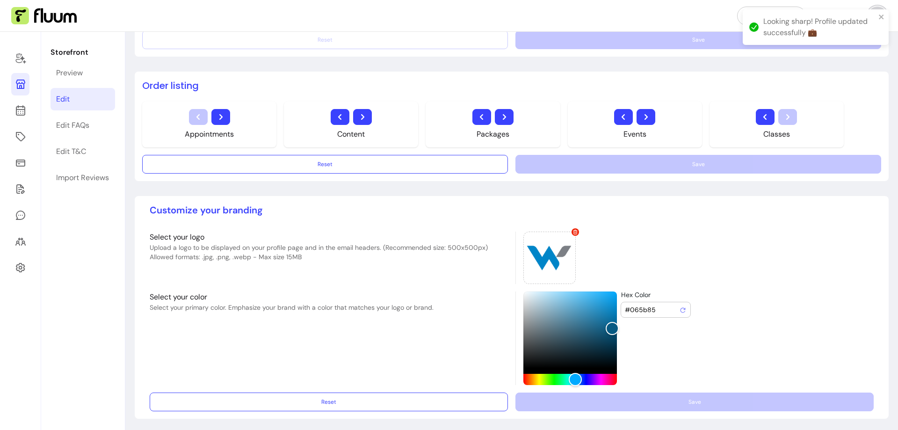
click at [640, 308] on input "#065b85" at bounding box center [652, 309] width 54 height 9
paste input "Hex Color"
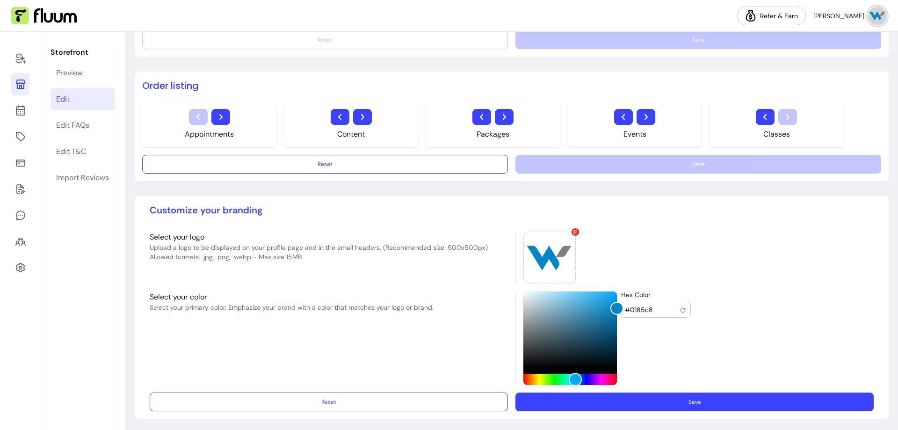
type input "#0185c8"
click at [698, 401] on button "Save" at bounding box center [695, 401] width 358 height 19
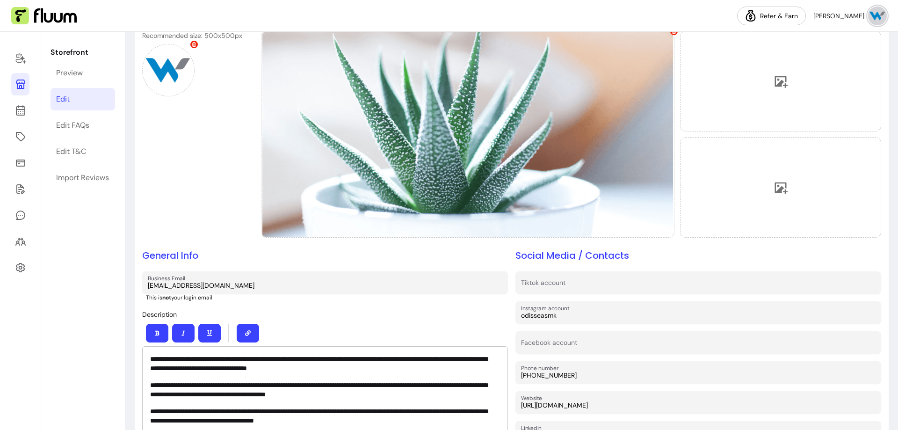
scroll to position [140, 0]
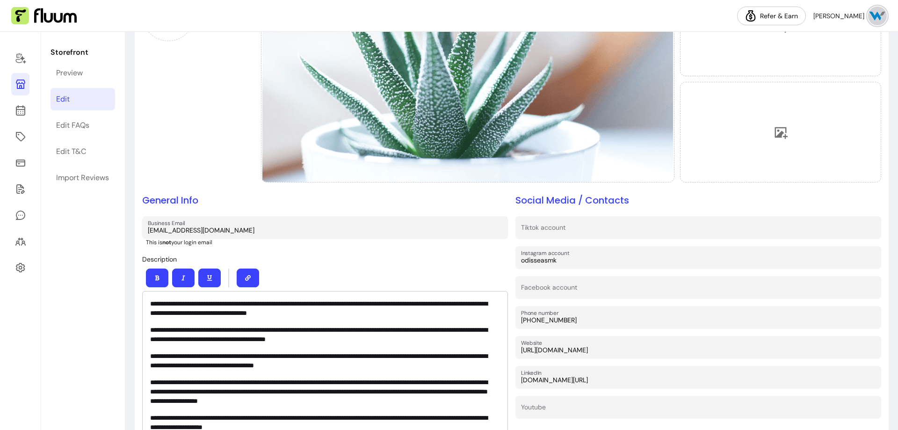
click at [877, 20] on img at bounding box center [877, 16] width 19 height 19
click at [847, 73] on span "Contact us" at bounding box center [844, 70] width 68 height 9
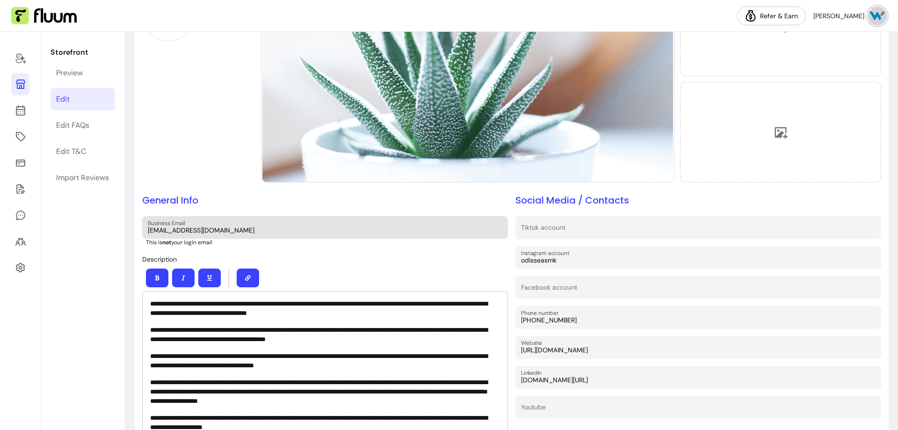
scroll to position [0, 0]
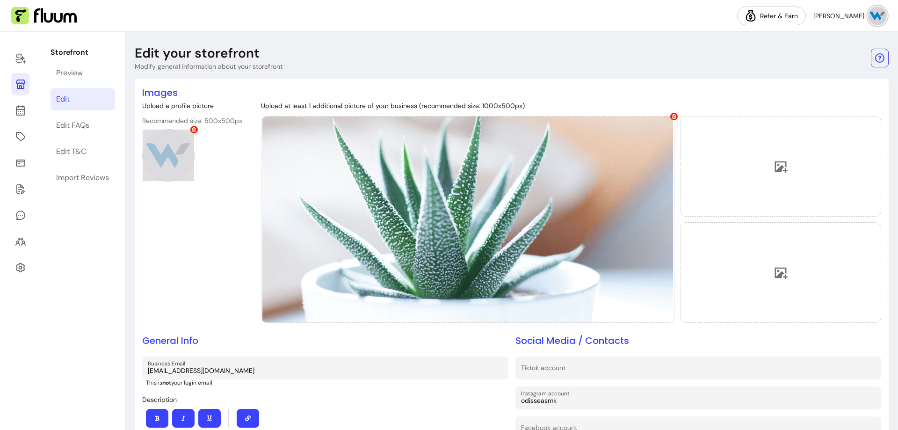
click at [162, 146] on div at bounding box center [168, 155] width 52 height 52
click at [879, 60] on button "button" at bounding box center [880, 58] width 18 height 19
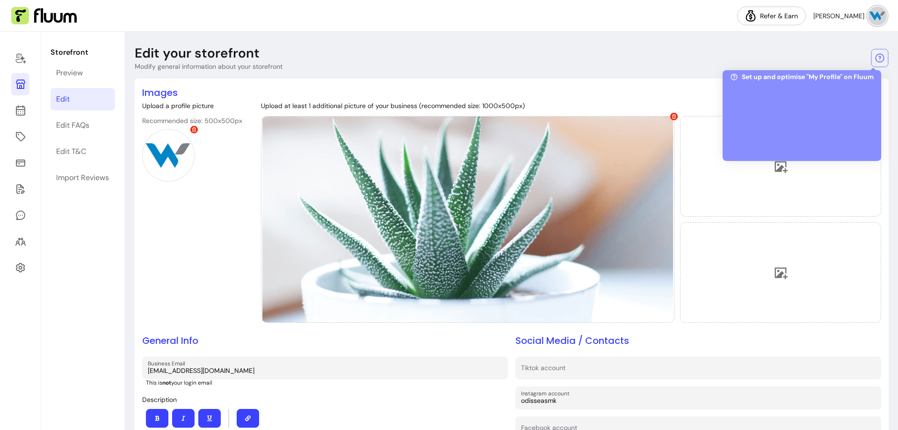
click at [830, 80] on span "Set up and optimise "My Profile" on Fluum" at bounding box center [808, 76] width 132 height 9
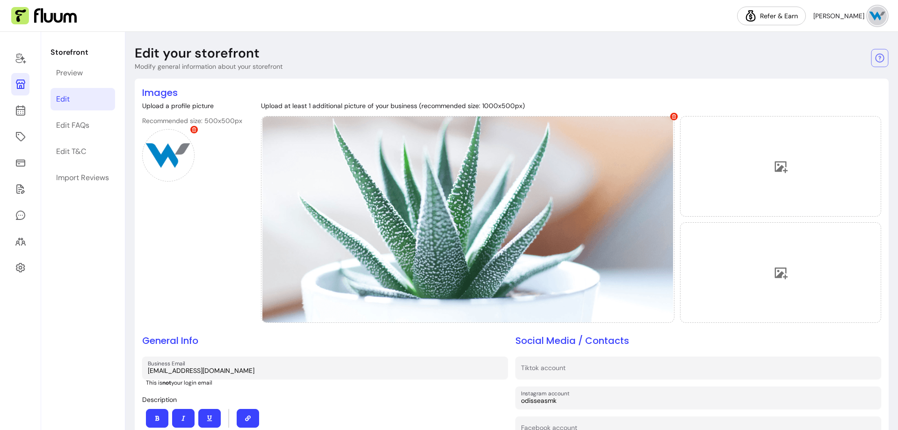
click at [771, 51] on header "Edit your storefront Modify general information about your storefront" at bounding box center [512, 58] width 754 height 26
click at [17, 55] on icon at bounding box center [20, 58] width 10 height 11
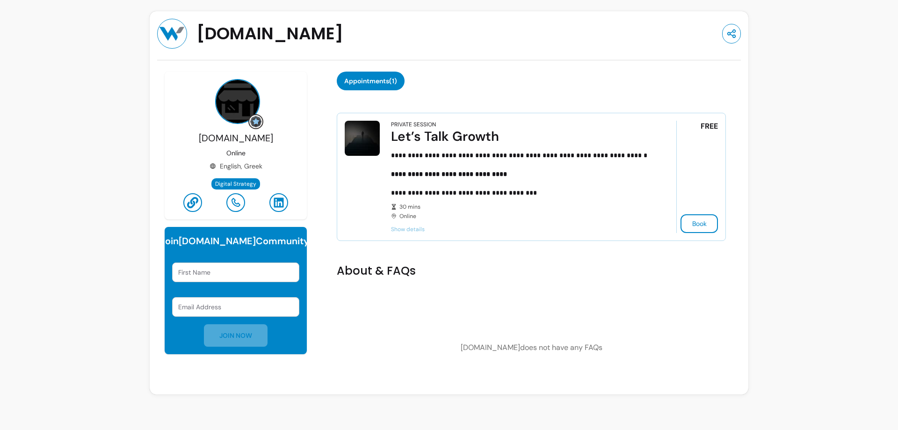
click at [256, 123] on img at bounding box center [255, 121] width 11 height 11
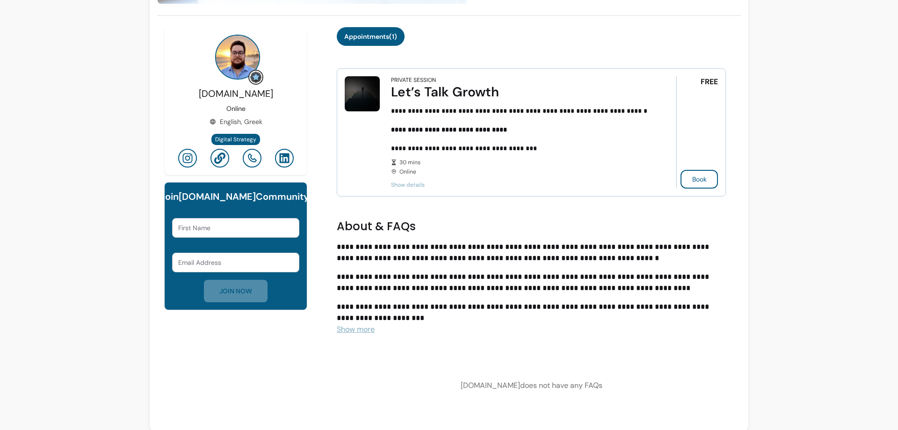
scroll to position [256, 0]
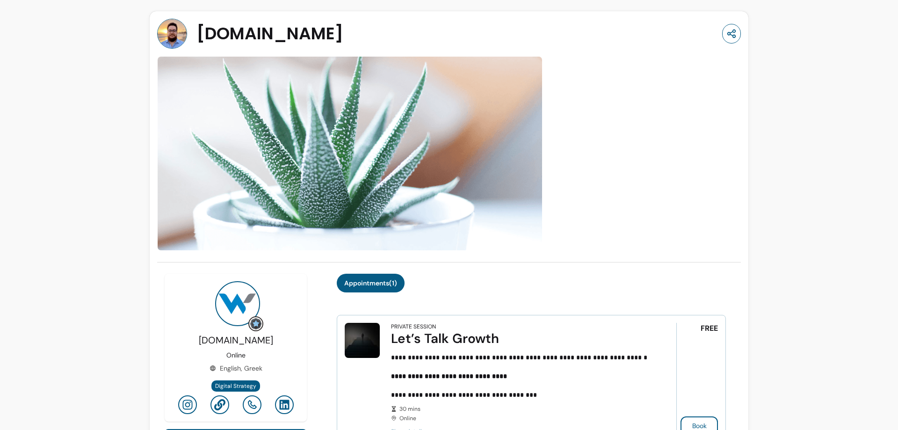
click at [223, 301] on img at bounding box center [237, 303] width 45 height 45
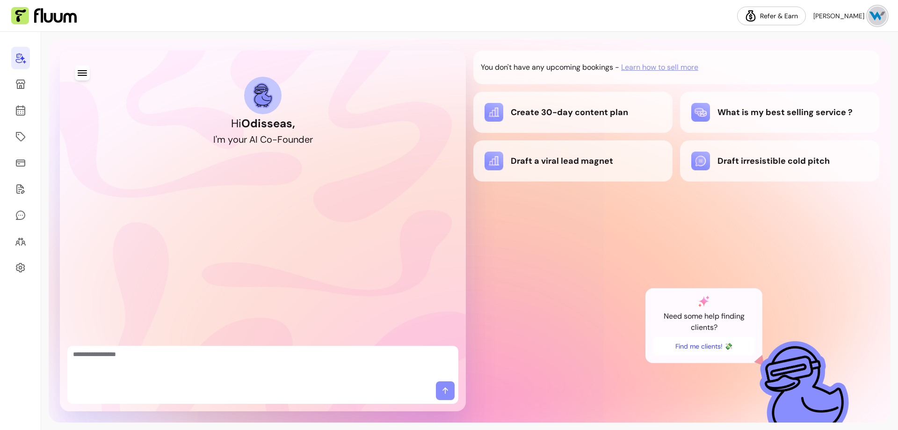
click at [217, 362] on textarea "Ask me anything..." at bounding box center [263, 363] width 380 height 28
type textarea "*"
type textarea "**********"
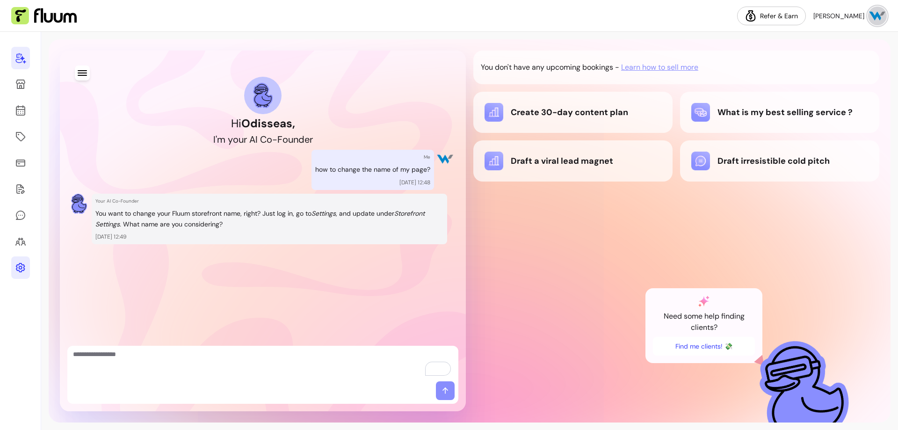
click at [21, 269] on icon at bounding box center [20, 267] width 9 height 9
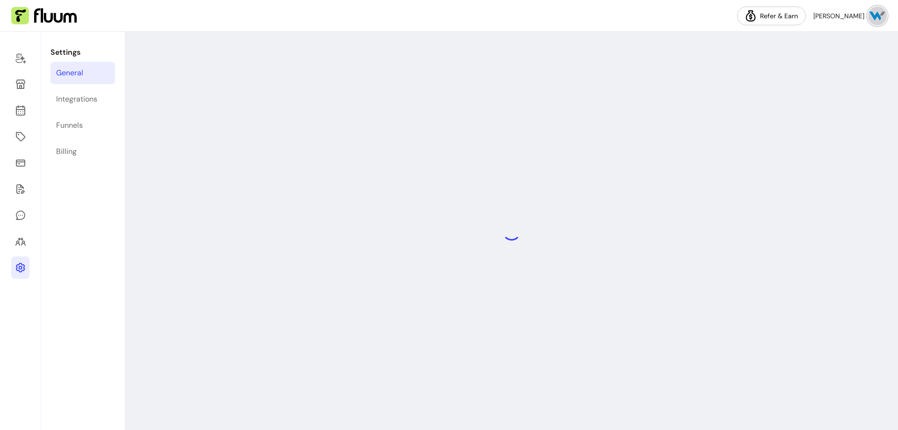
select select "**********"
select select "***"
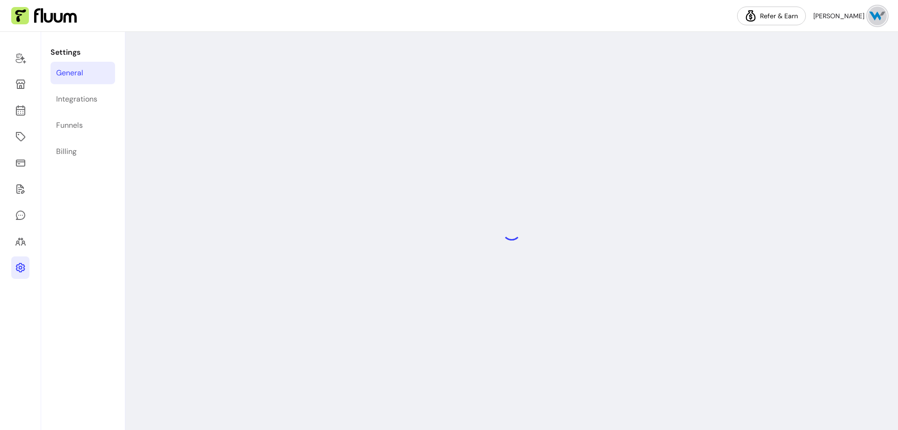
select select "***"
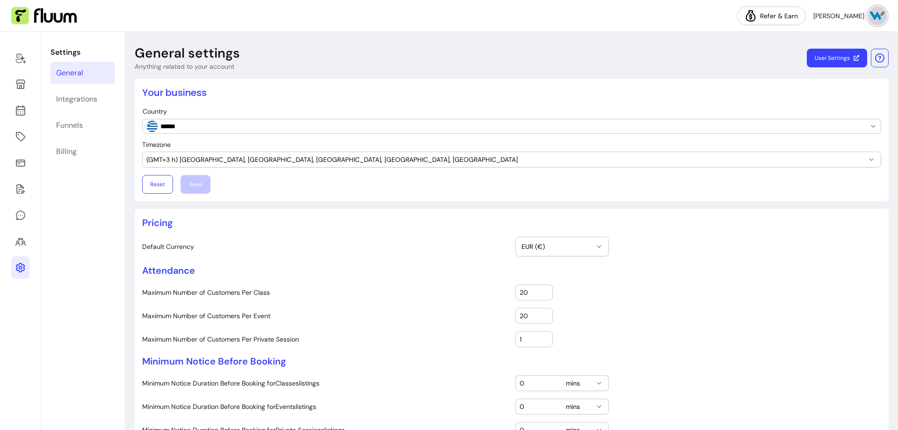
click at [829, 55] on link "User Settings" at bounding box center [837, 58] width 60 height 19
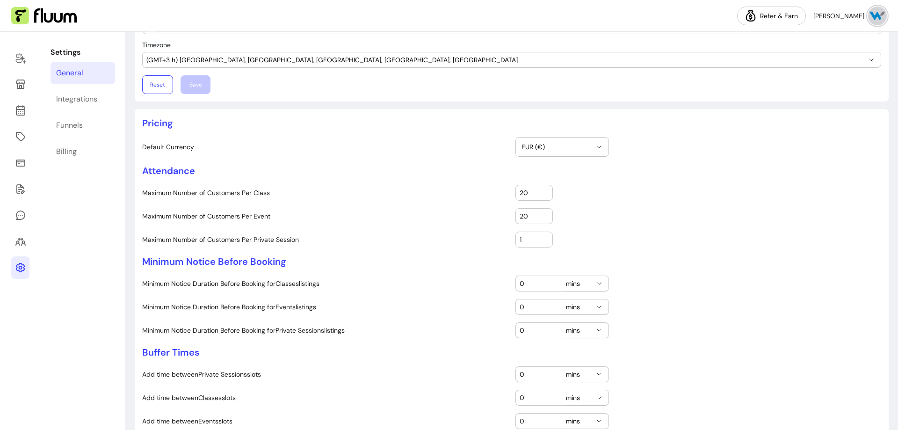
scroll to position [140, 0]
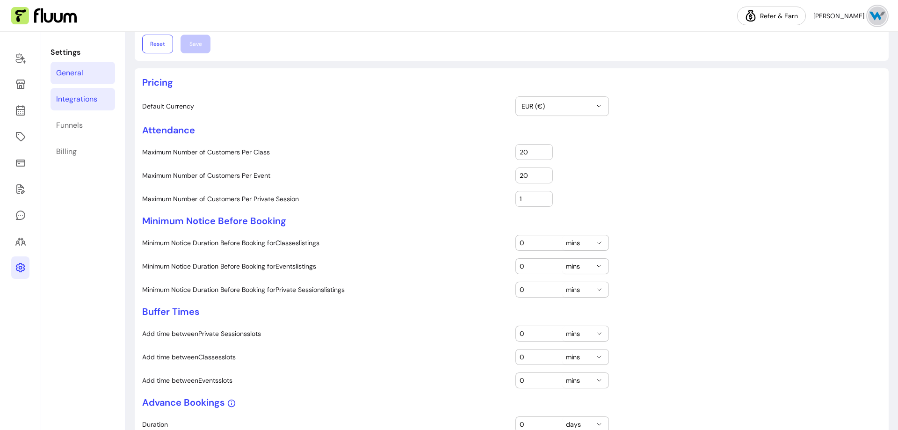
click at [93, 97] on div "Integrations" at bounding box center [76, 99] width 41 height 11
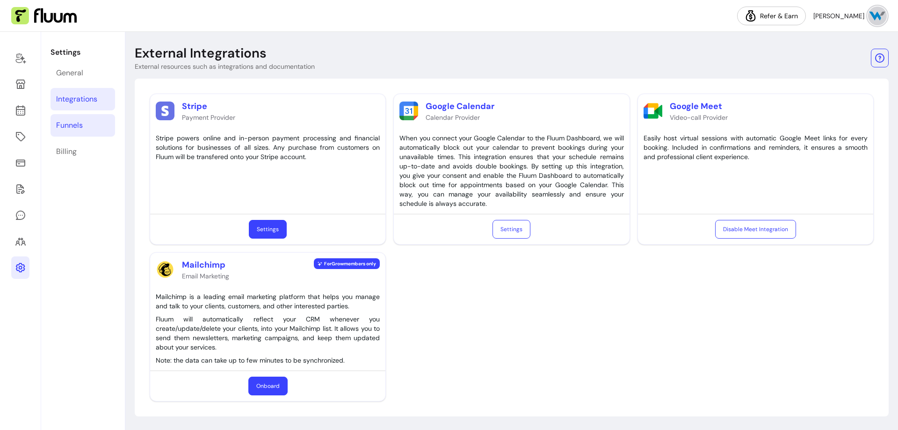
click at [71, 124] on div "Funnels" at bounding box center [69, 125] width 27 height 11
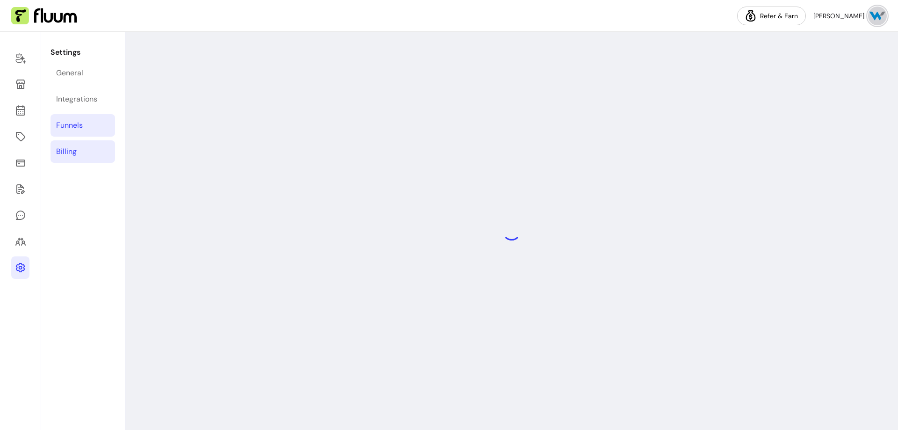
select select "**********"
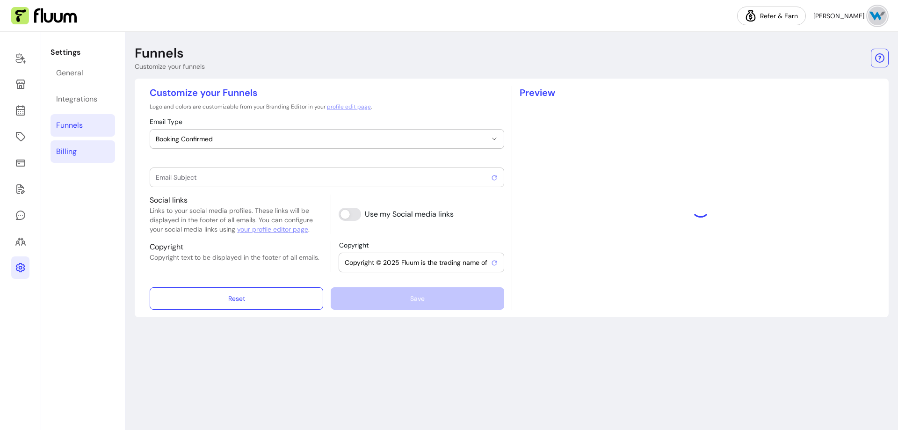
type input "Booking confirmed !"
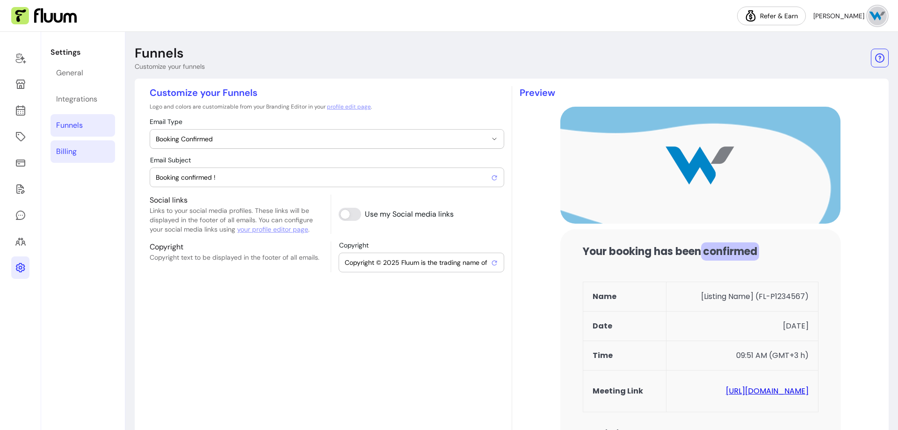
click at [85, 153] on link "Billing" at bounding box center [83, 151] width 65 height 22
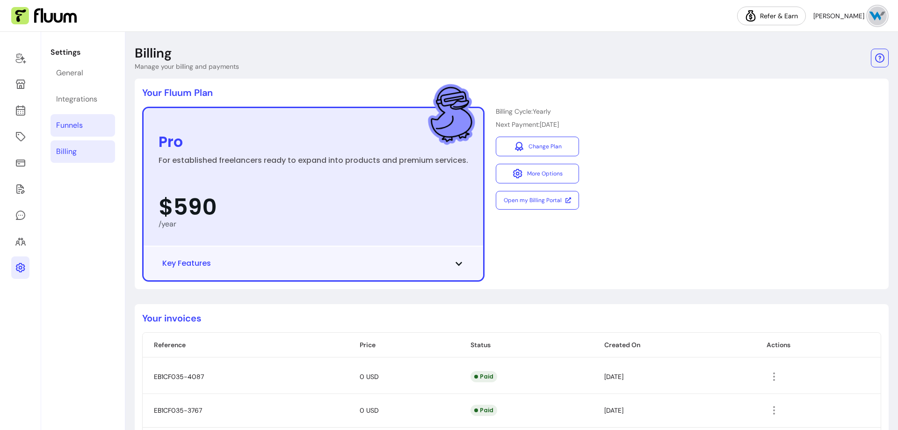
click at [76, 127] on div "Funnels" at bounding box center [69, 125] width 27 height 11
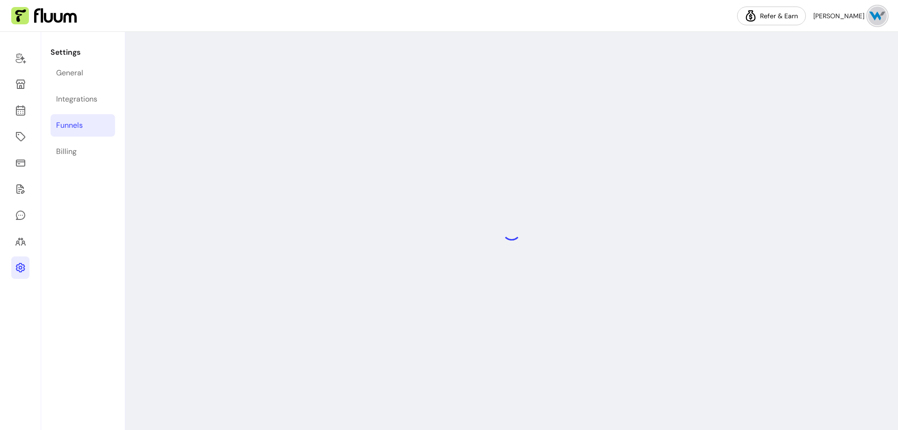
select select "**********"
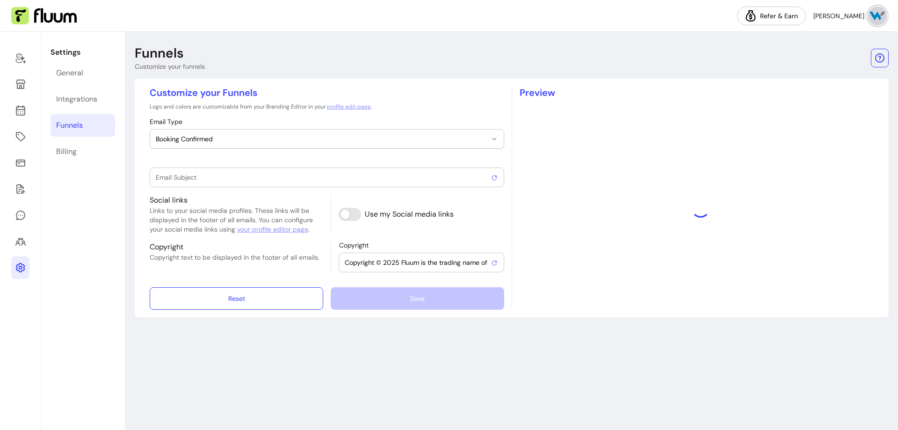
type input "Booking confirmed !"
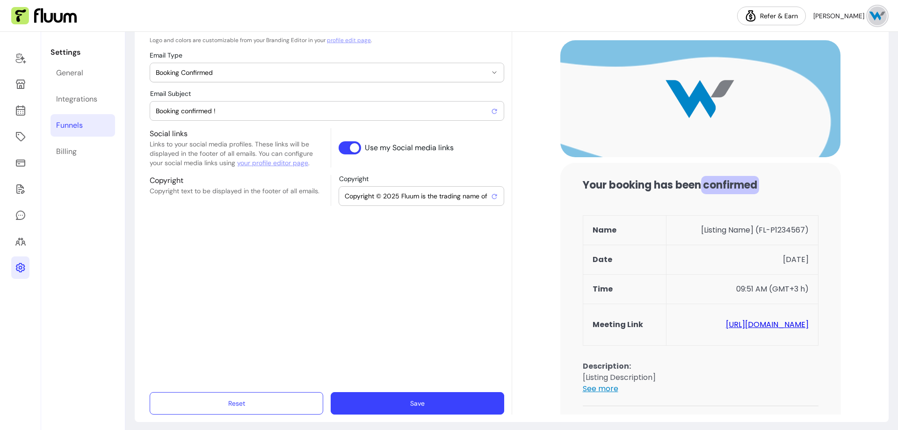
scroll to position [72, 0]
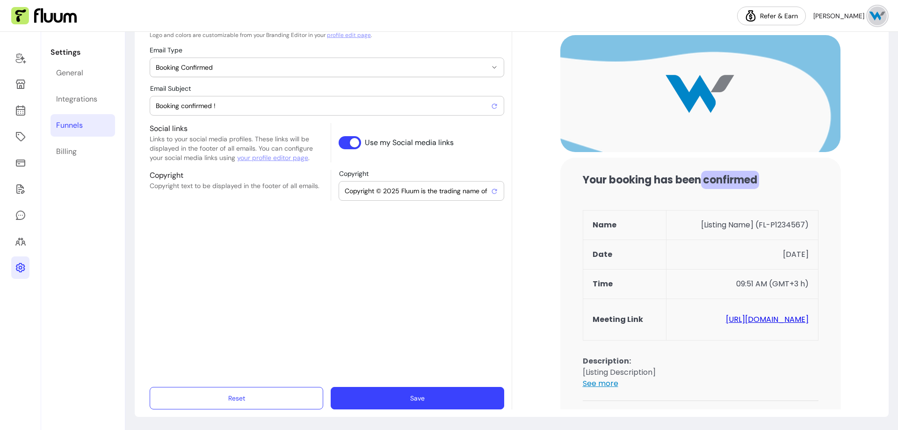
click at [469, 392] on button "Save" at bounding box center [418, 398] width 174 height 22
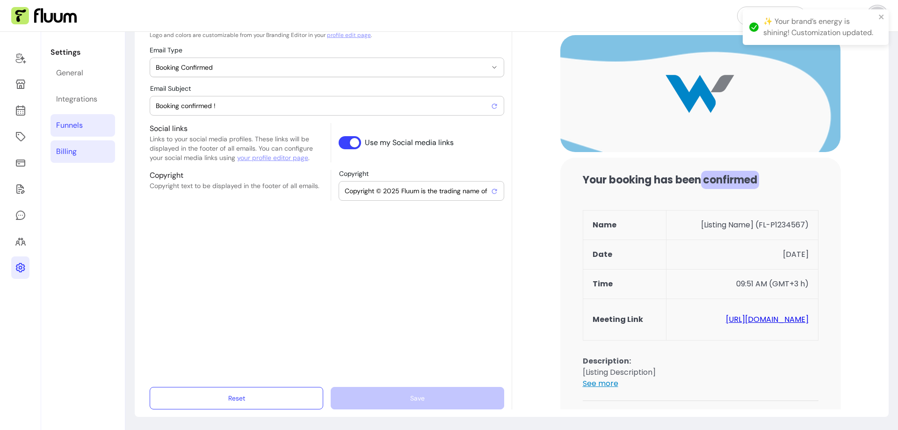
click at [82, 148] on link "Billing" at bounding box center [83, 151] width 65 height 22
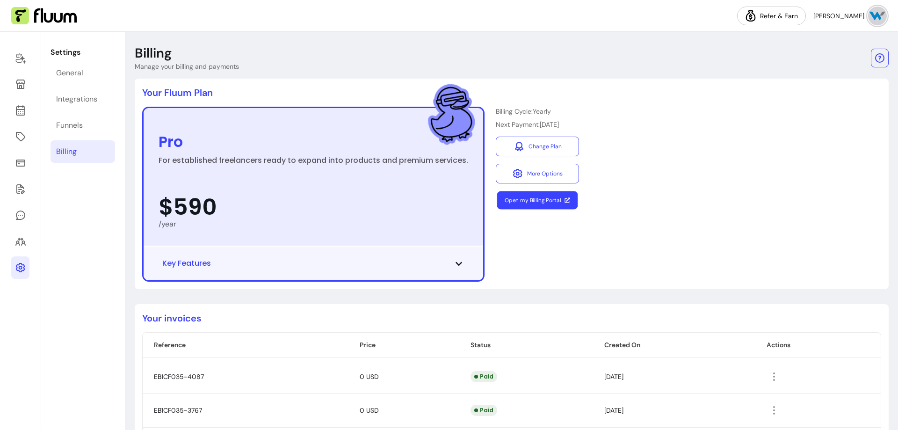
click at [537, 200] on link "Open my Billing Portal" at bounding box center [537, 200] width 81 height 18
click at [556, 167] on button "More Options" at bounding box center [537, 174] width 83 height 20
click at [644, 155] on div "Pro For established freelancers ready to expand into products and premium servi…" at bounding box center [511, 194] width 739 height 175
click at [85, 71] on link "General" at bounding box center [83, 73] width 65 height 22
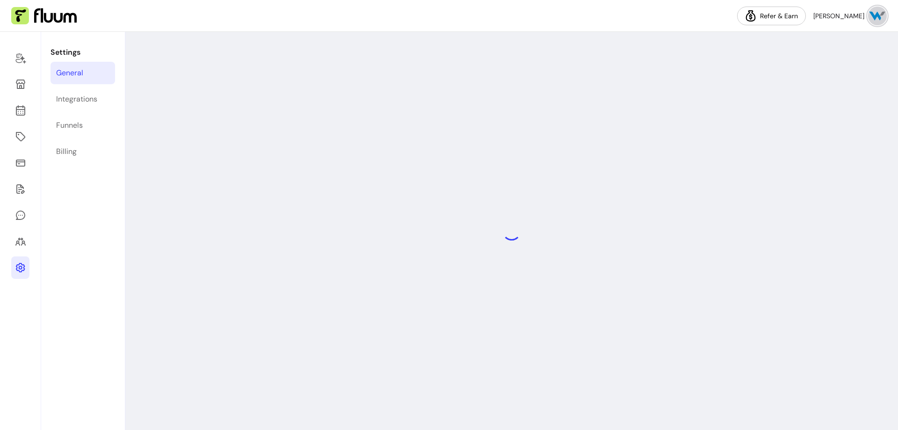
select select "**********"
select select "***"
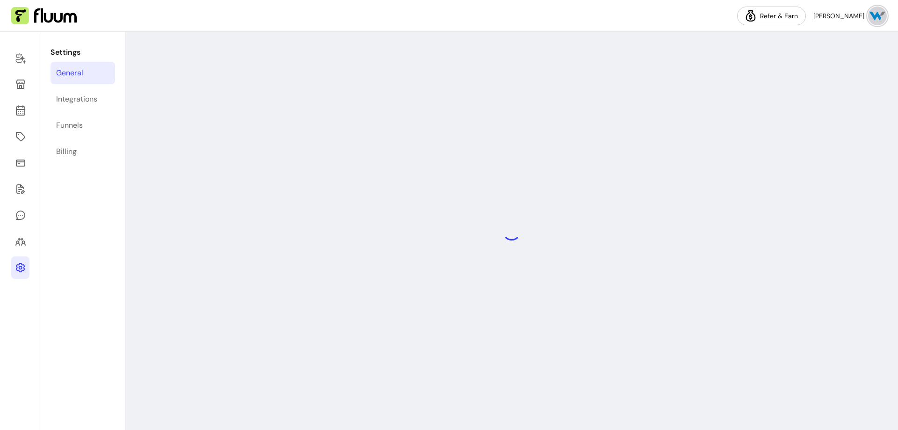
select select "***"
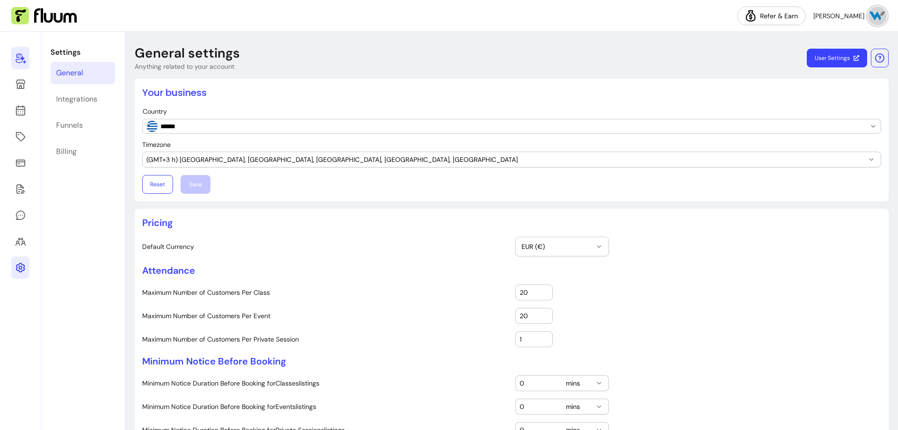
click at [20, 55] on icon at bounding box center [20, 57] width 11 height 11
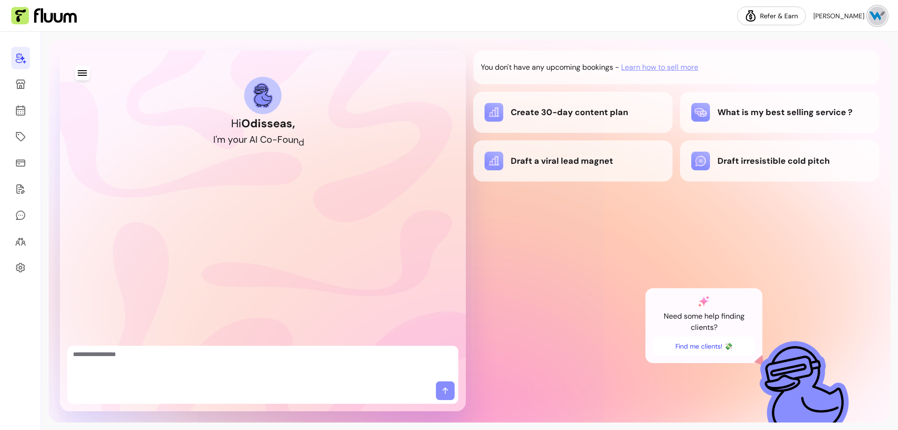
click at [247, 346] on div "Hi Odisseas , I ' m y o u r A I C o - F o u n d e r" at bounding box center [262, 231] width 391 height 346
click at [247, 358] on textarea "Ask me anything..." at bounding box center [263, 363] width 380 height 28
type textarea "**********"
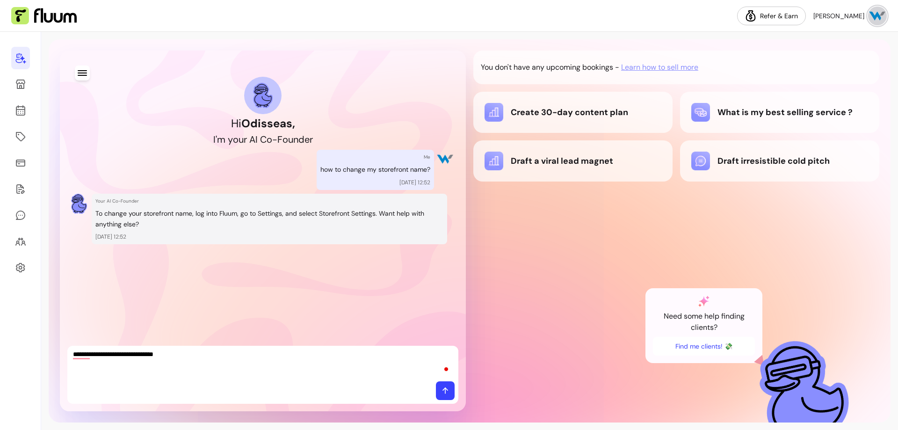
type textarea "**********"
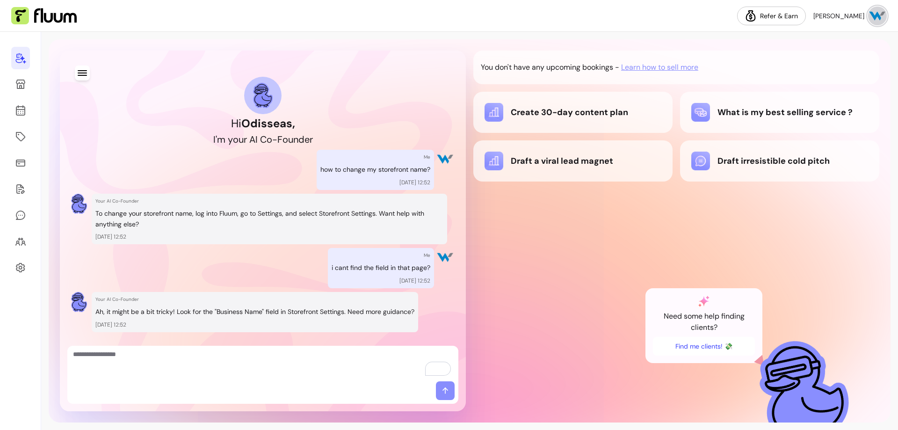
scroll to position [20, 0]
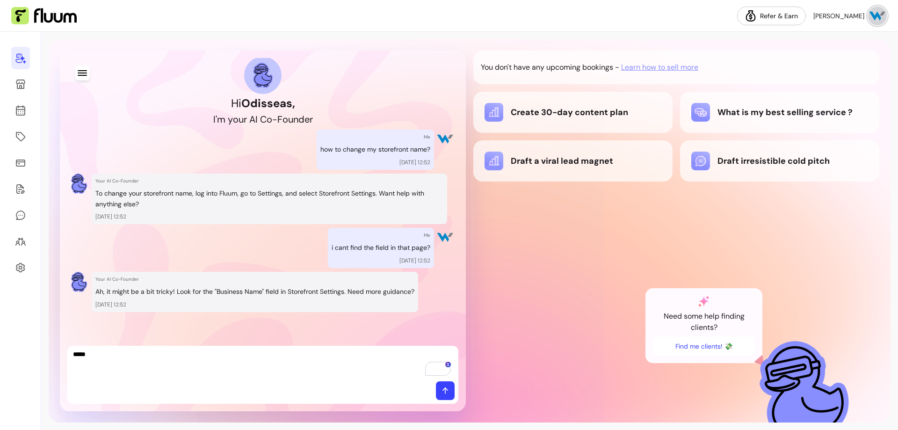
type textarea "****"
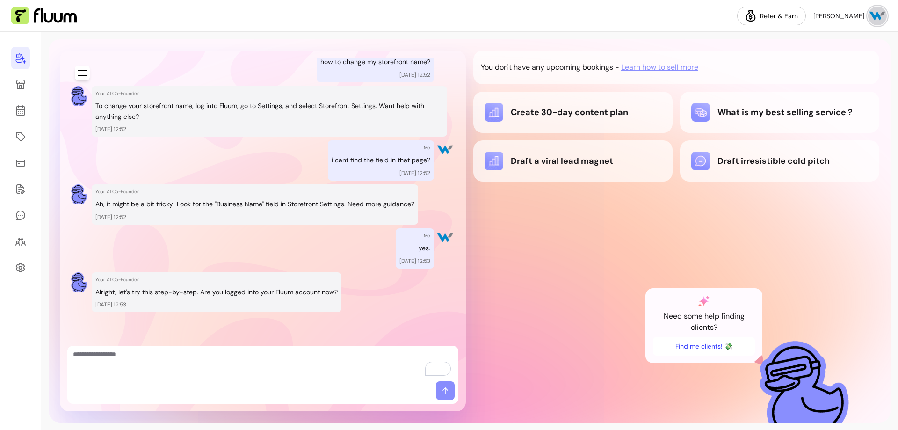
scroll to position [108, 0]
type textarea "***"
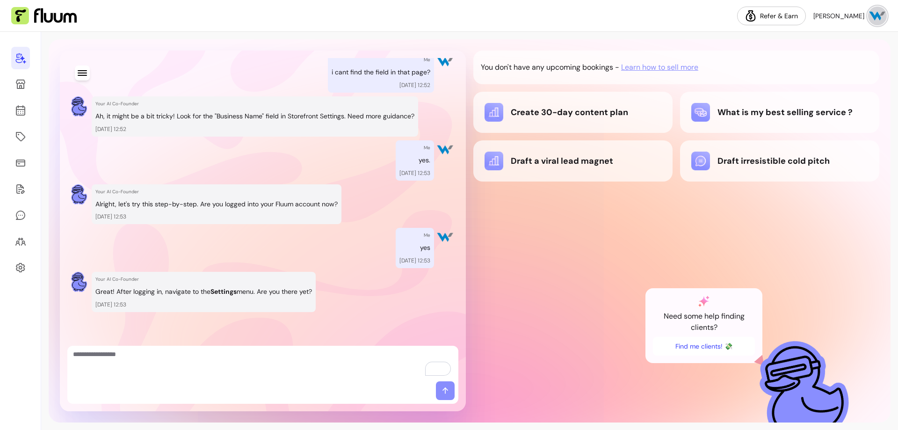
click at [229, 358] on textarea "To enrich screen reader interactions, please activate Accessibility in Grammarl…" at bounding box center [263, 363] width 380 height 28
type textarea "***"
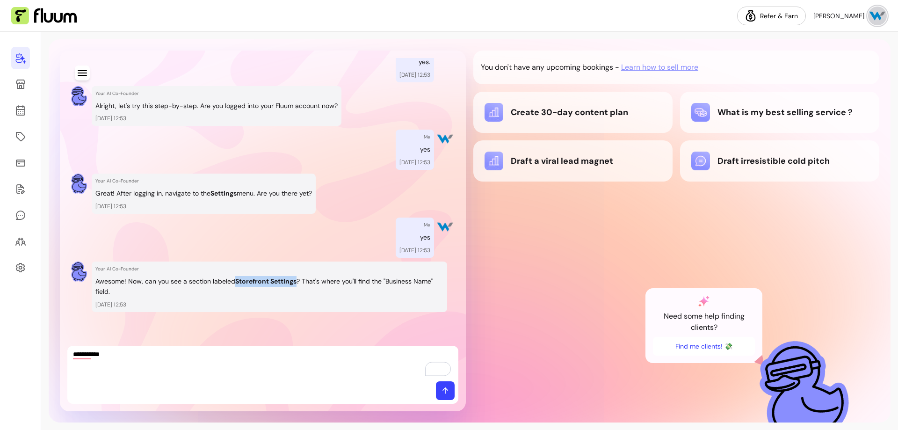
drag, startPoint x: 235, startPoint y: 282, endPoint x: 297, endPoint y: 281, distance: 61.3
click at [297, 281] on p "Awesome! Now, can you see a section labeled Storefront Settings ? That's where …" at bounding box center [269, 287] width 348 height 22
copy strong "Storefront Settings"
click at [183, 356] on textarea "**********" at bounding box center [263, 363] width 380 height 28
paste textarea "**********"
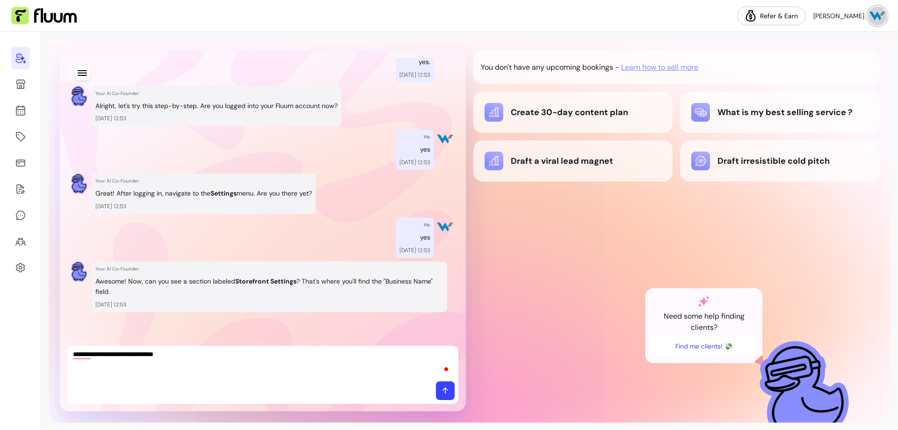
type textarea "**********"
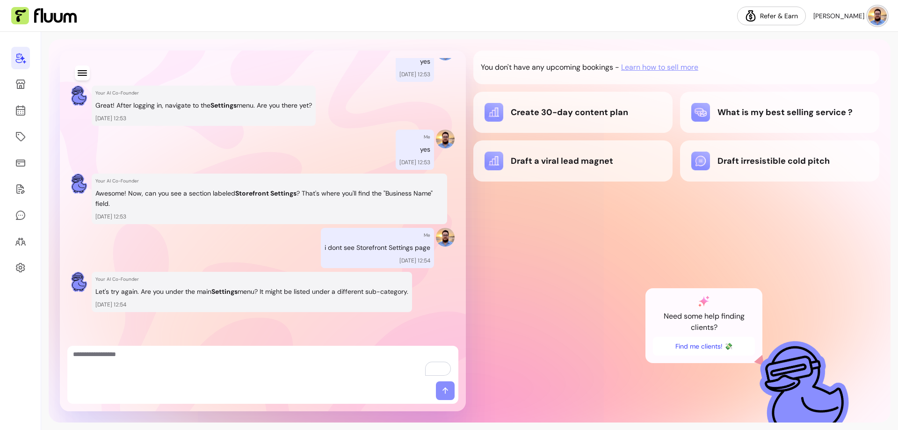
click at [218, 350] on textarea "To enrich screen reader interactions, please activate Accessibility in Grammarl…" at bounding box center [263, 363] width 380 height 28
type textarea "********"
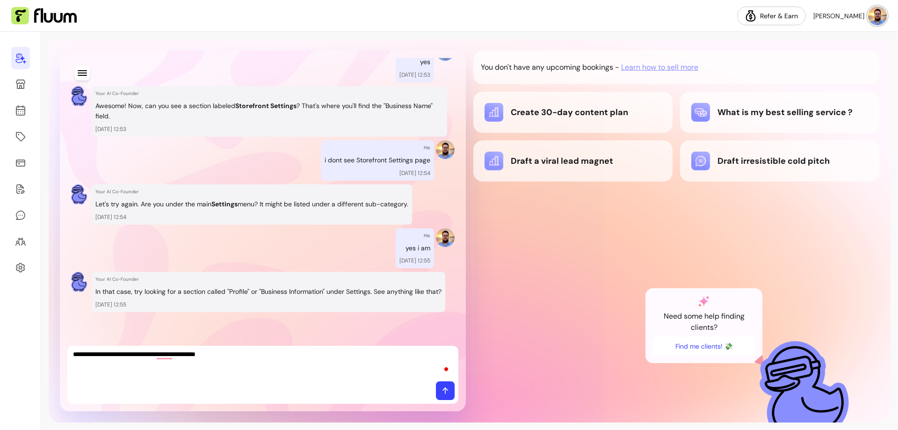
type textarea "**********"
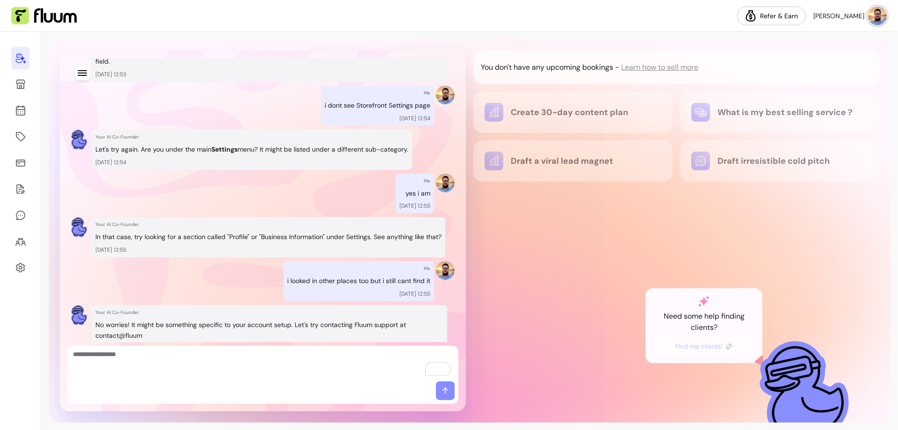
scroll to position [578, 0]
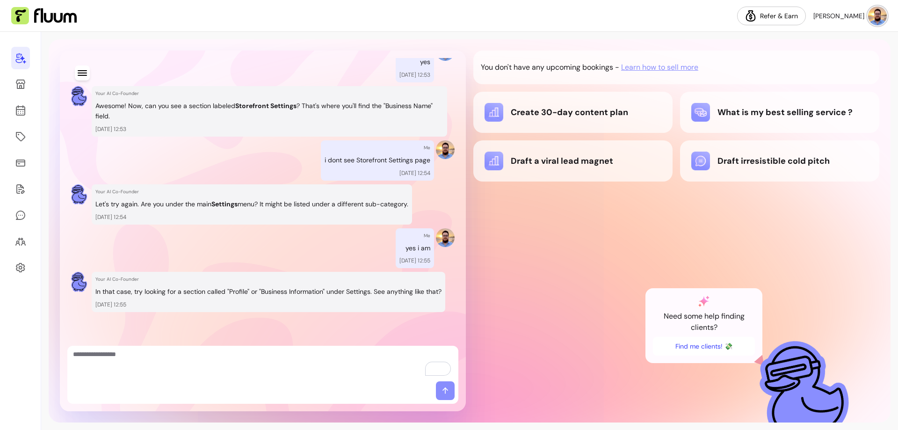
click at [880, 14] on img at bounding box center [877, 16] width 19 height 19
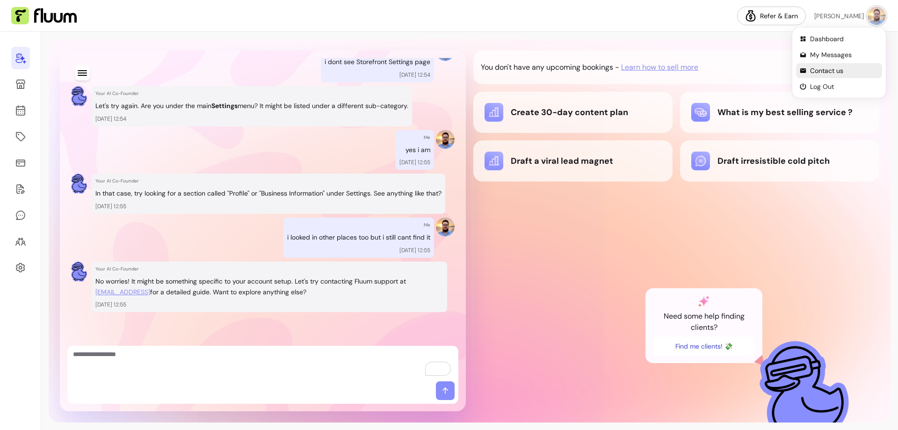
click at [842, 70] on span "Contact us" at bounding box center [844, 70] width 68 height 9
click at [125, 291] on link "contact@fluum.ai" at bounding box center [122, 292] width 55 height 11
click at [327, 354] on textarea "To enrich screen reader interactions, please activate Accessibility in Grammarl…" at bounding box center [263, 363] width 380 height 28
type textarea "***"
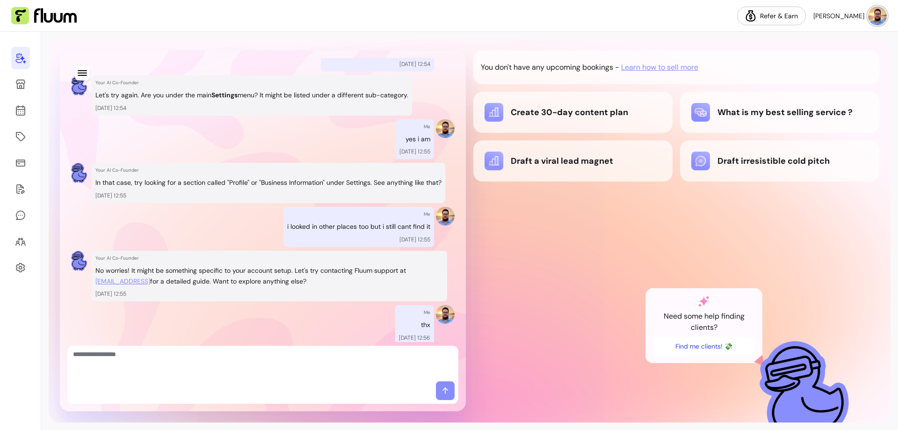
scroll to position [666, 0]
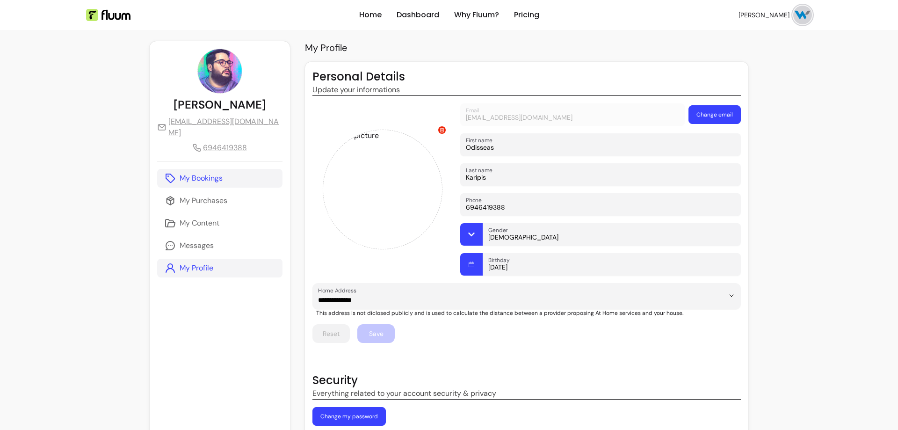
click at [217, 173] on p "My Bookings" at bounding box center [201, 178] width 43 height 11
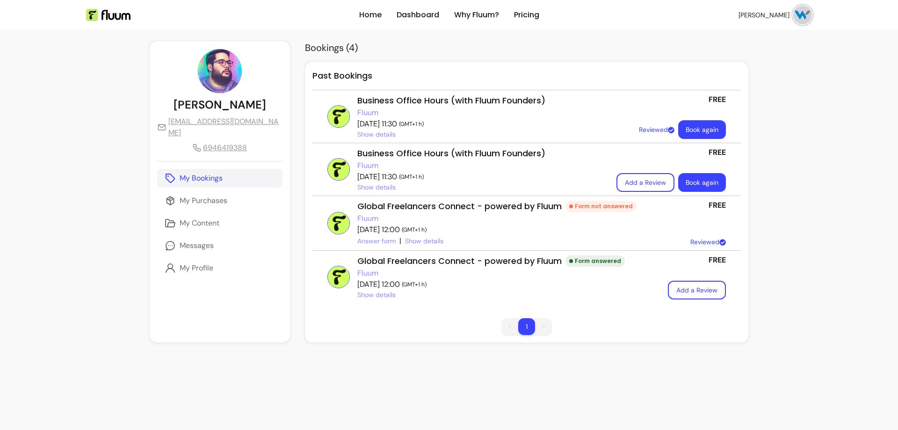
click at [641, 183] on button "Add a Review" at bounding box center [646, 182] width 58 height 19
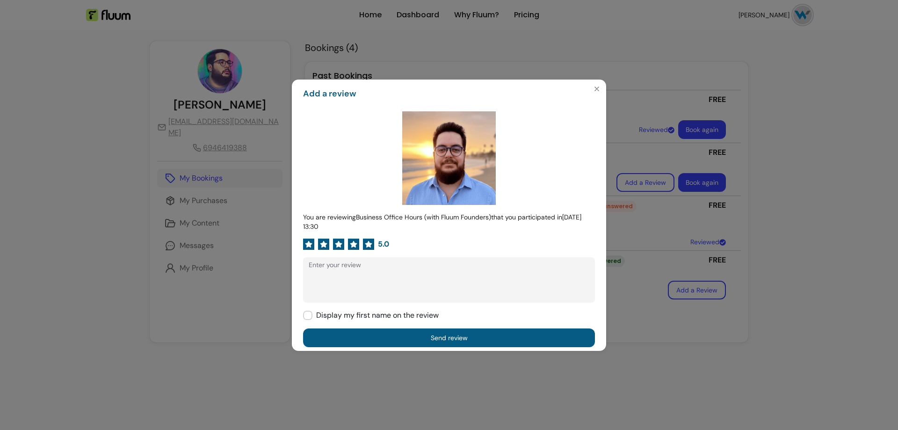
click at [371, 244] on icon at bounding box center [368, 243] width 7 height 7
click at [462, 340] on button "Send review" at bounding box center [449, 337] width 292 height 19
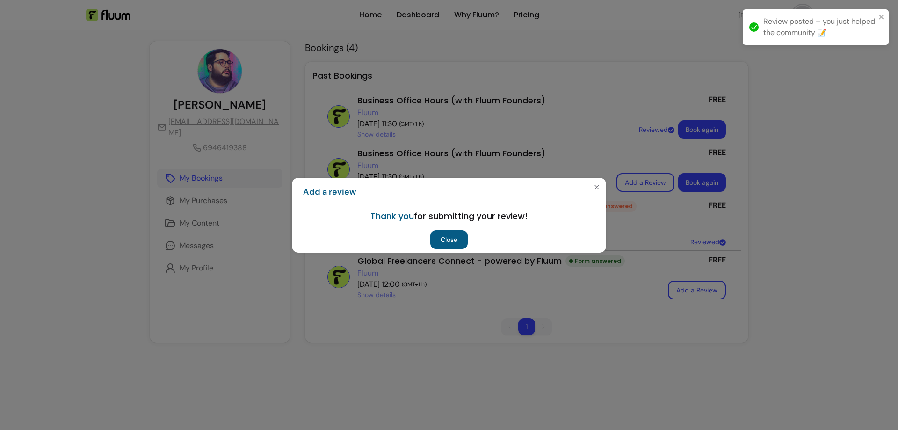
click at [452, 240] on button "Close" at bounding box center [448, 239] width 37 height 19
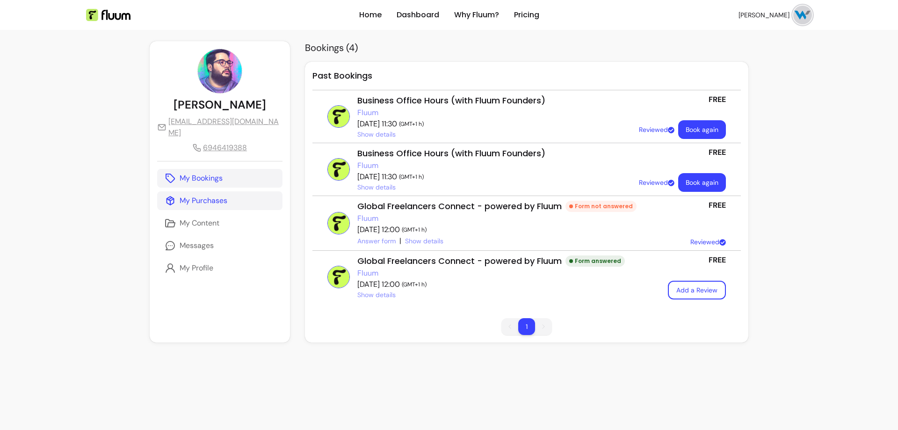
click at [223, 195] on p "My Purchases" at bounding box center [204, 200] width 48 height 11
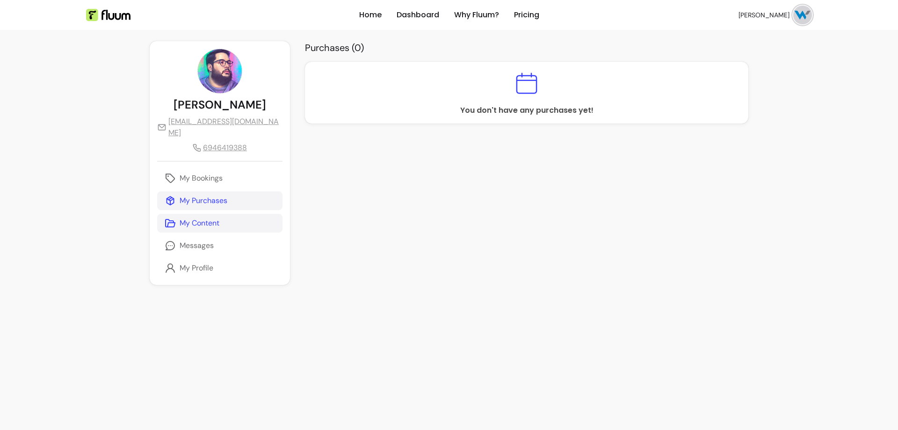
click at [215, 218] on p "My Content" at bounding box center [200, 223] width 40 height 11
click at [212, 236] on link "Messages" at bounding box center [219, 245] width 125 height 19
click at [191, 259] on link "My Profile" at bounding box center [219, 268] width 125 height 19
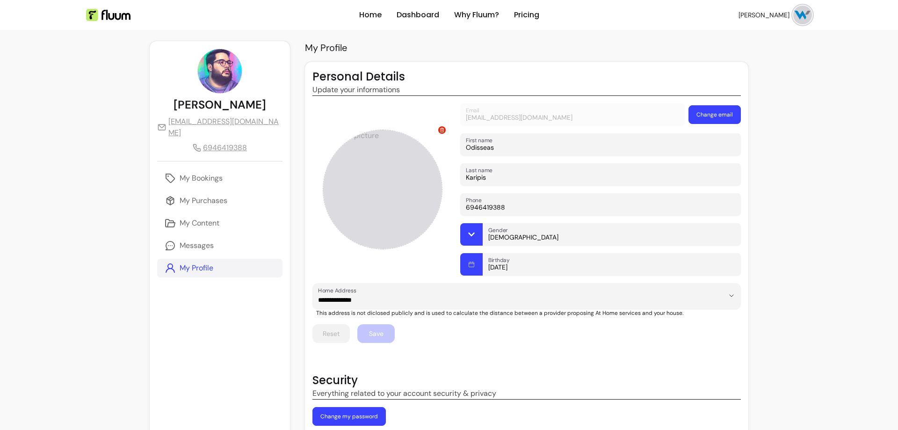
click at [349, 182] on div at bounding box center [383, 190] width 120 height 120
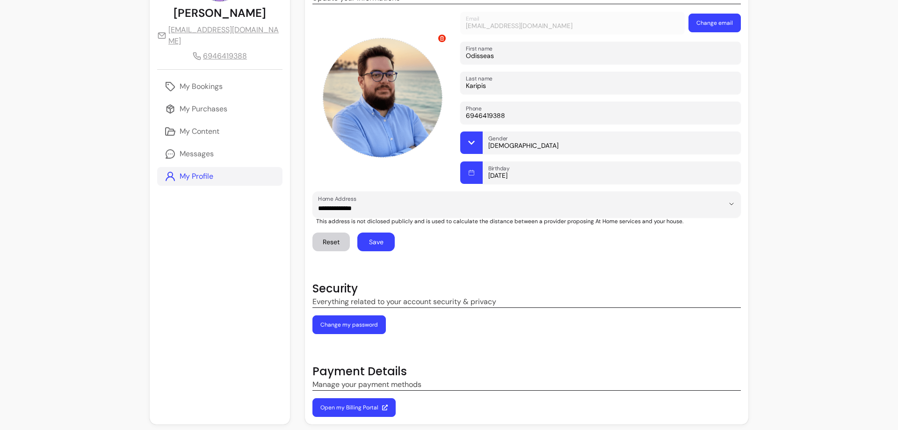
scroll to position [94, 0]
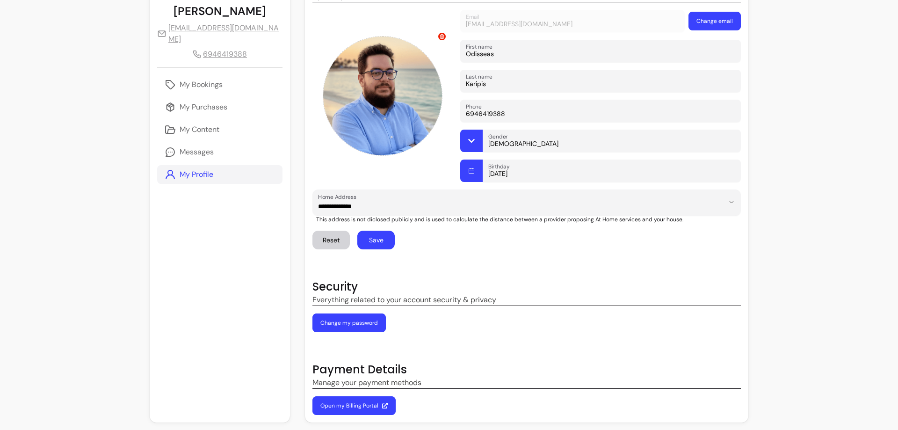
click at [357, 240] on button "Save" at bounding box center [375, 240] width 37 height 19
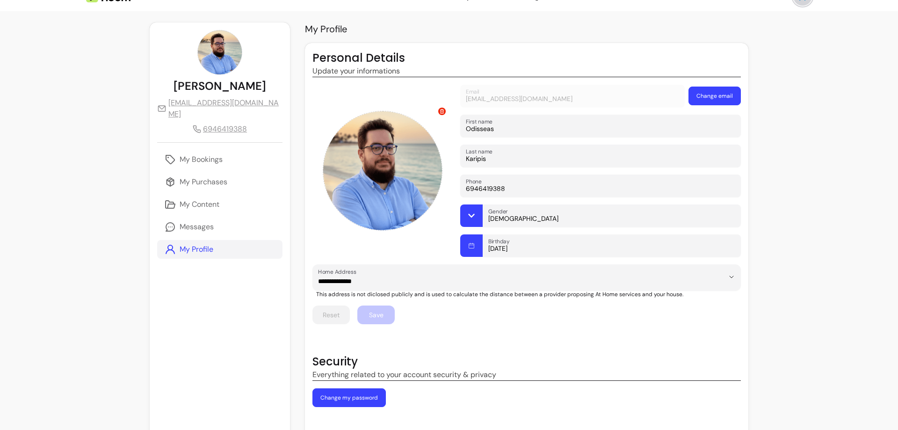
scroll to position [0, 0]
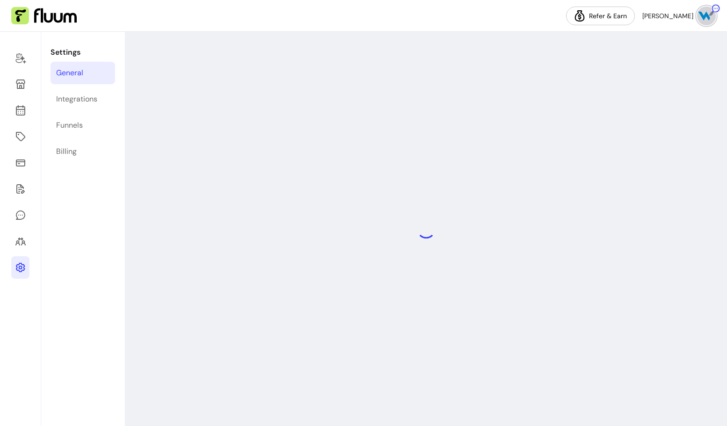
select select "**********"
select select "***"
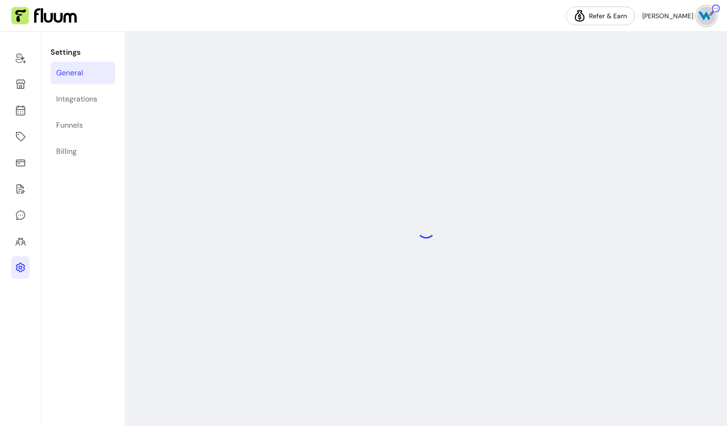
select select "***"
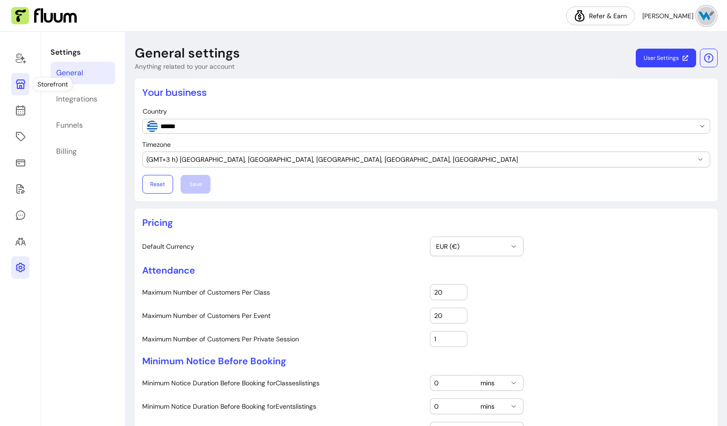
click at [21, 81] on icon at bounding box center [20, 84] width 11 height 11
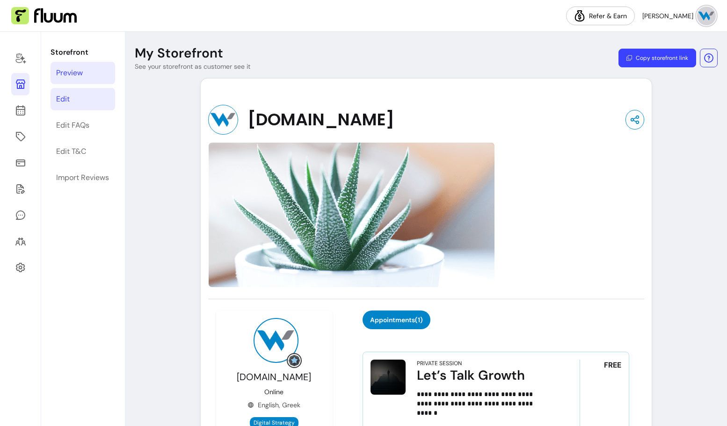
click at [106, 97] on link "Edit" at bounding box center [83, 99] width 65 height 22
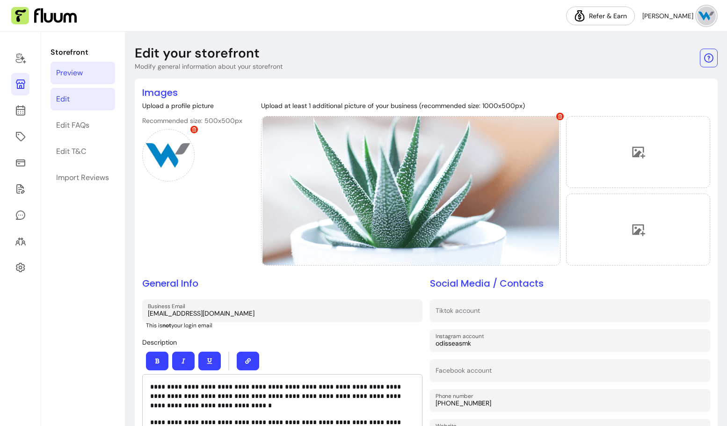
click at [102, 75] on link "Preview" at bounding box center [83, 73] width 65 height 22
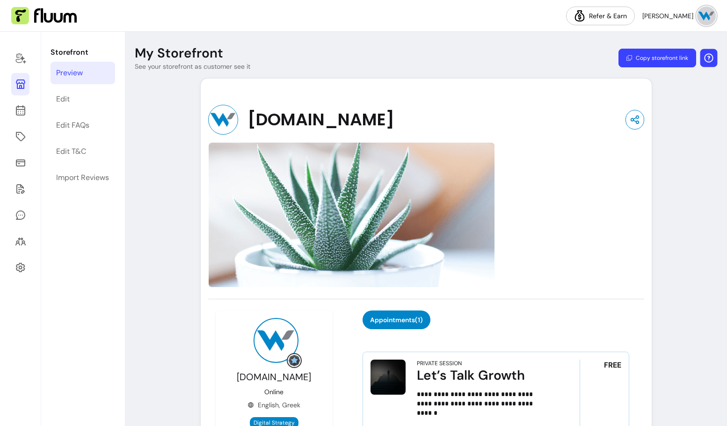
click at [703, 58] on icon "button" at bounding box center [708, 57] width 11 height 11
click at [546, 63] on header "My Storefront See your storefront as customer see it Copy storefront link" at bounding box center [426, 58] width 602 height 26
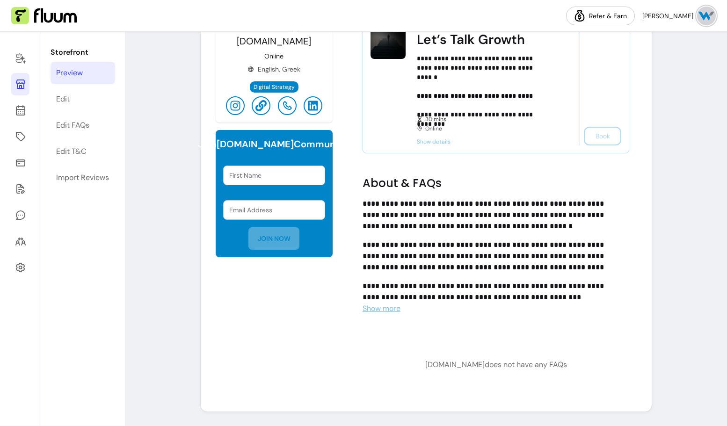
scroll to position [340, 0]
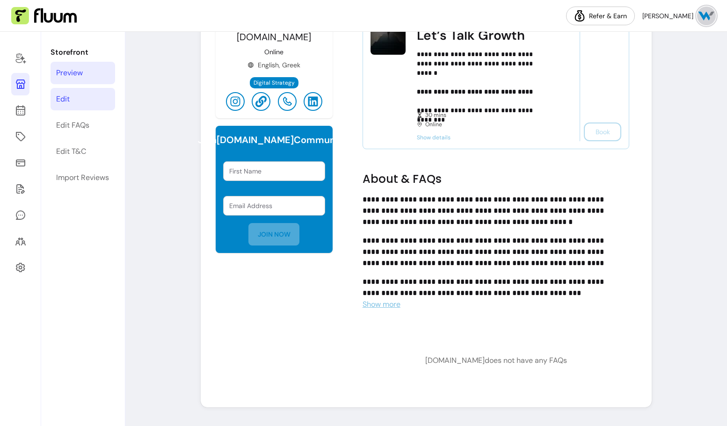
click at [92, 102] on link "Edit" at bounding box center [83, 99] width 65 height 22
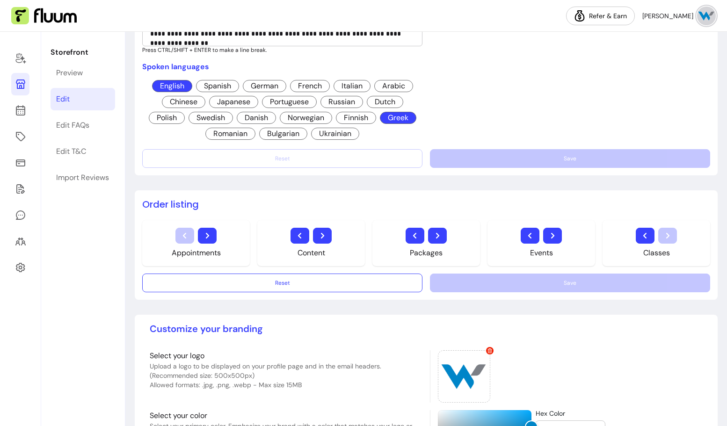
scroll to position [637, 0]
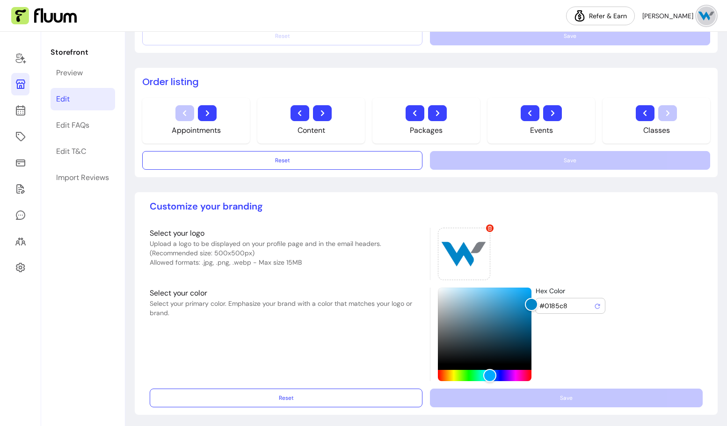
click at [699, 15] on img at bounding box center [706, 16] width 19 height 19
click at [681, 69] on span "Contact us" at bounding box center [673, 70] width 68 height 9
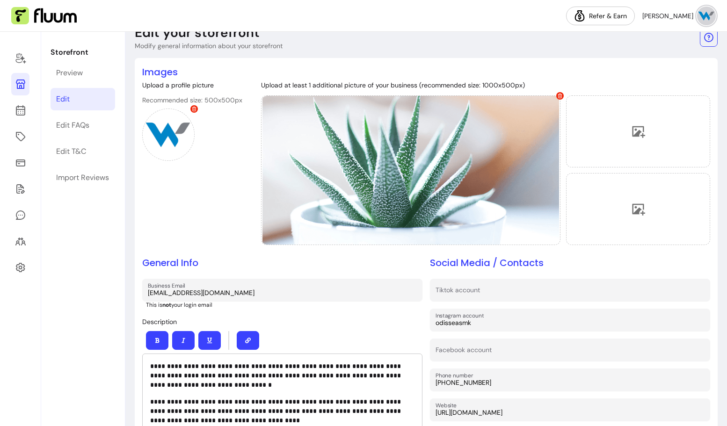
scroll to position [0, 0]
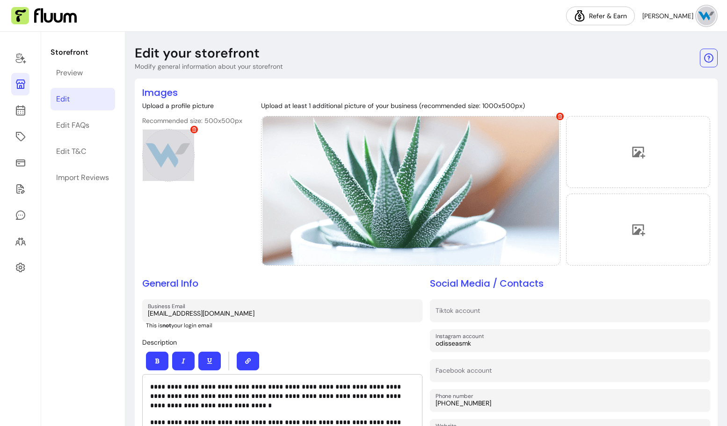
click at [155, 140] on div at bounding box center [168, 155] width 52 height 52
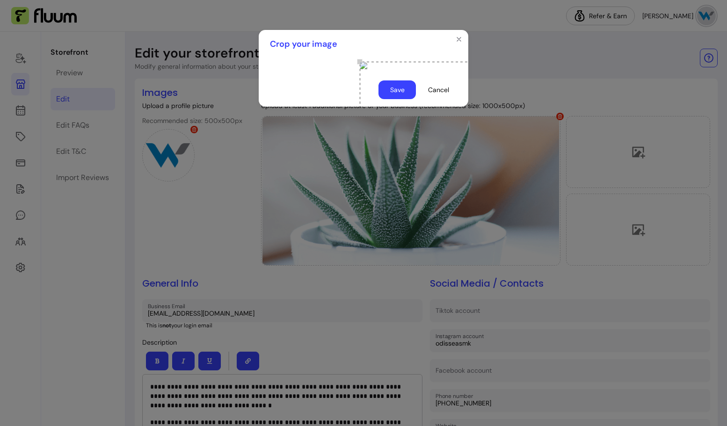
click at [407, 99] on button "Save" at bounding box center [396, 89] width 37 height 19
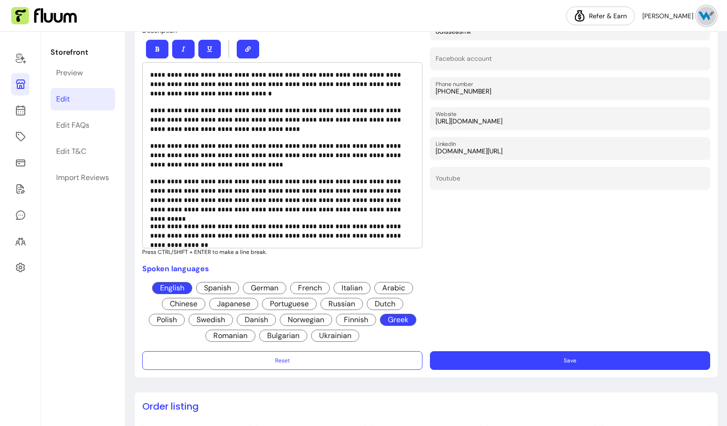
scroll to position [327, 0]
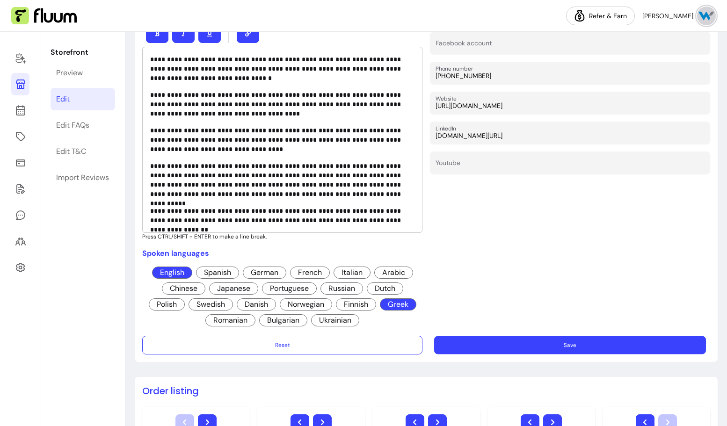
click at [496, 342] on button "Save" at bounding box center [570, 345] width 272 height 18
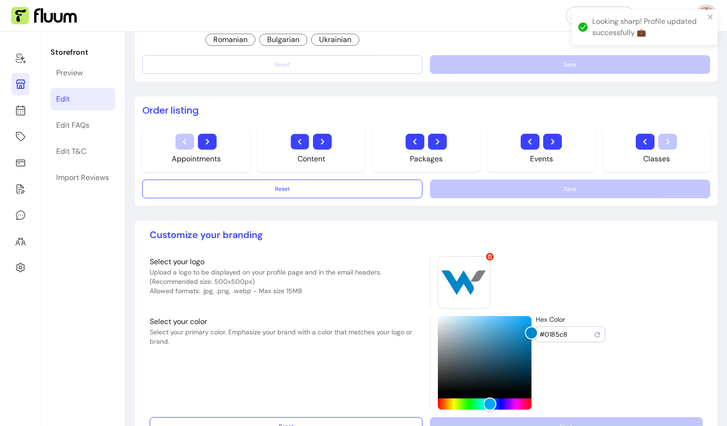
click at [299, 140] on icon "button" at bounding box center [299, 141] width 11 height 11
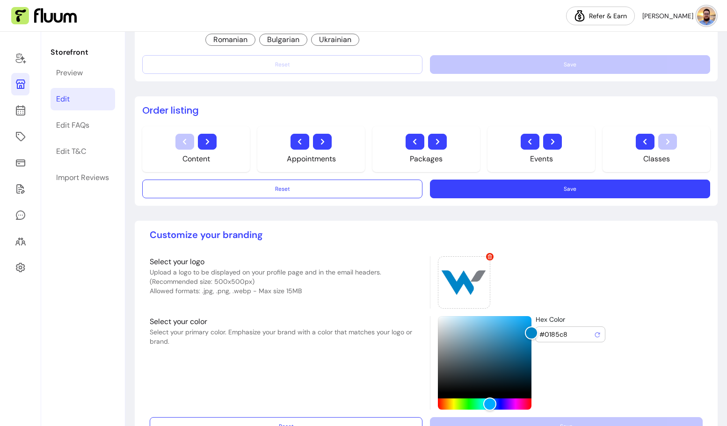
click at [524, 139] on icon "button" at bounding box center [529, 141] width 11 height 11
click at [434, 182] on button "Save" at bounding box center [570, 189] width 272 height 18
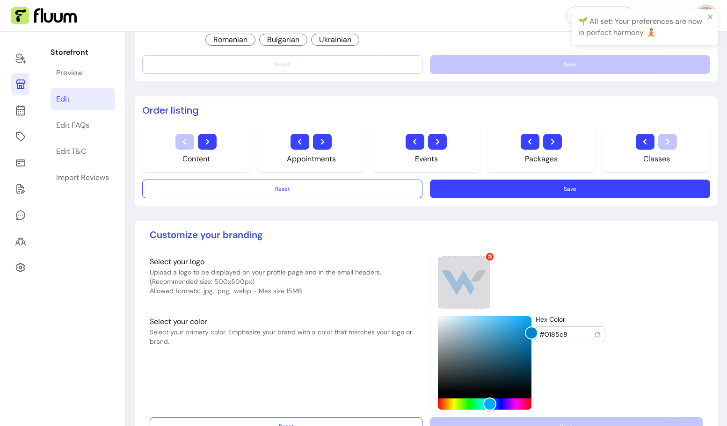
click at [460, 276] on div at bounding box center [464, 282] width 52 height 52
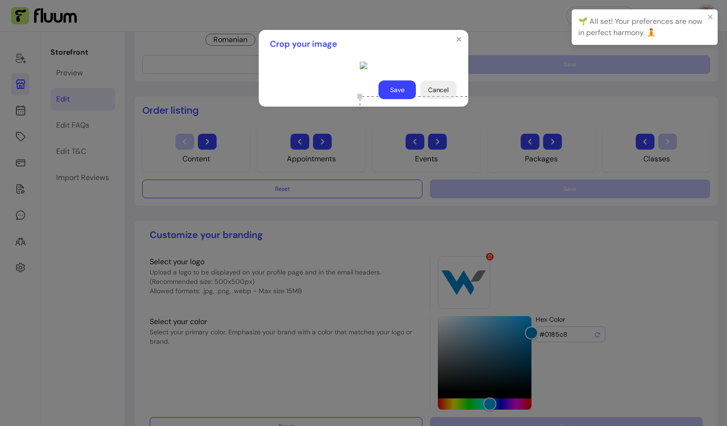
click at [435, 99] on button "Cancel" at bounding box center [438, 90] width 36 height 18
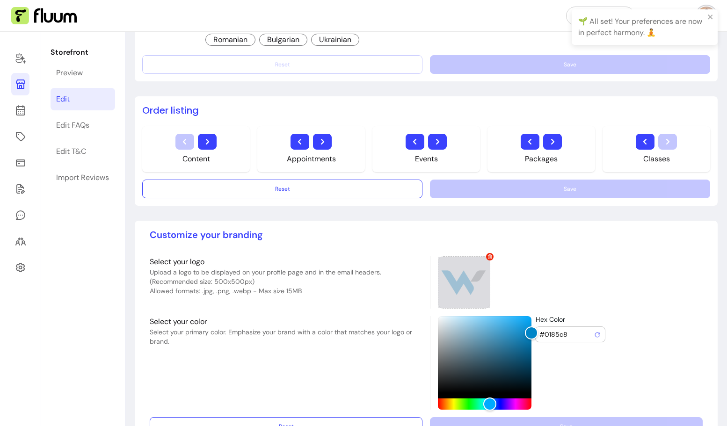
click at [465, 276] on div at bounding box center [464, 282] width 52 height 52
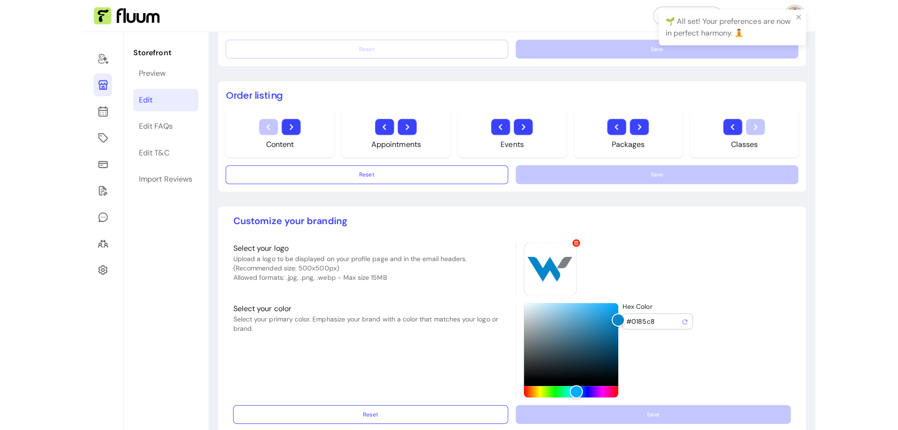
scroll to position [637, 0]
